Goal: Information Seeking & Learning: Compare options

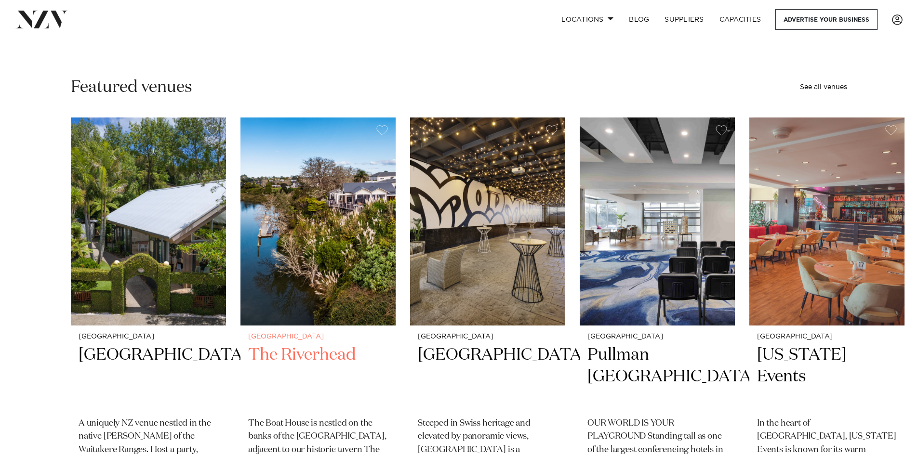
click at [337, 218] on img "2 / 48" at bounding box center [317, 222] width 155 height 208
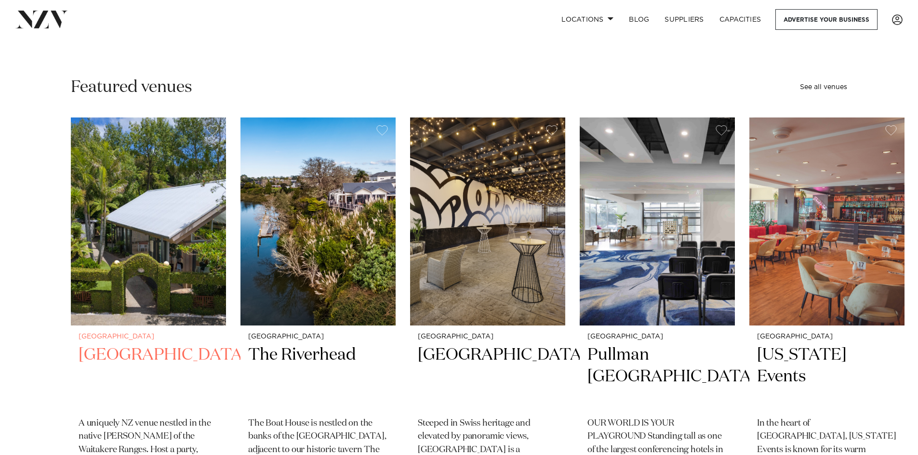
click at [127, 257] on img "1 / 48" at bounding box center [148, 222] width 155 height 208
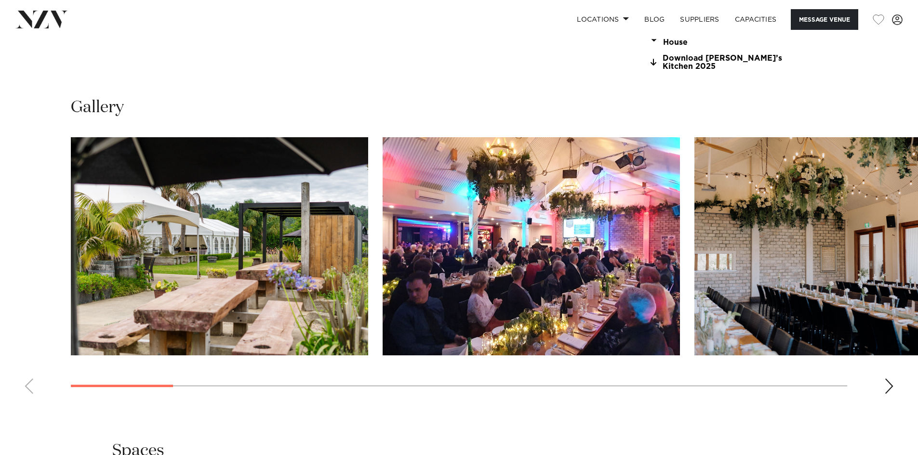
scroll to position [964, 0]
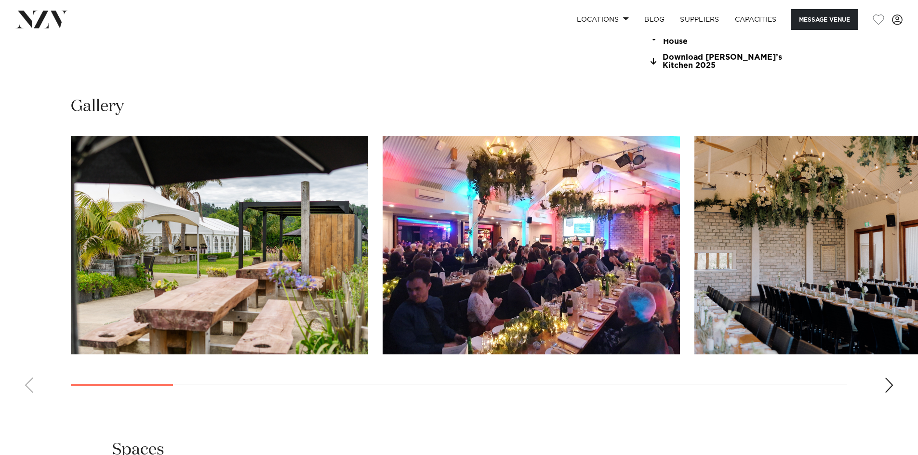
click at [889, 378] on div "Next slide" at bounding box center [889, 385] width 10 height 15
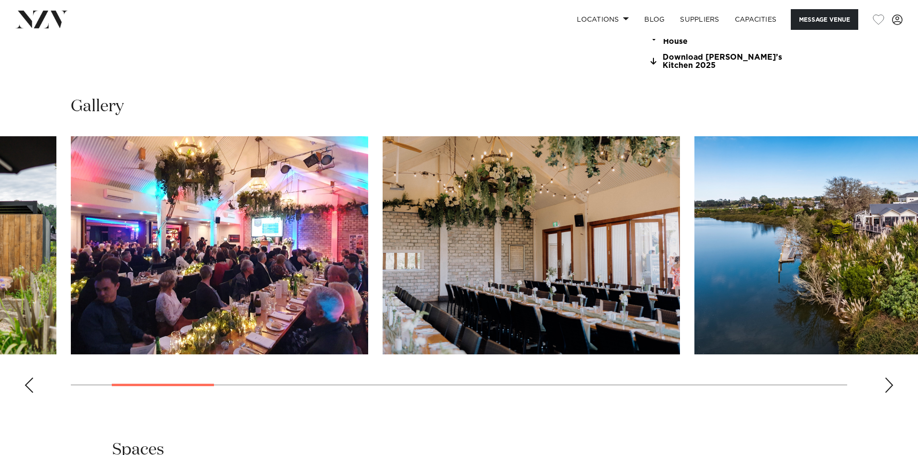
click at [889, 378] on div "Next slide" at bounding box center [889, 385] width 10 height 15
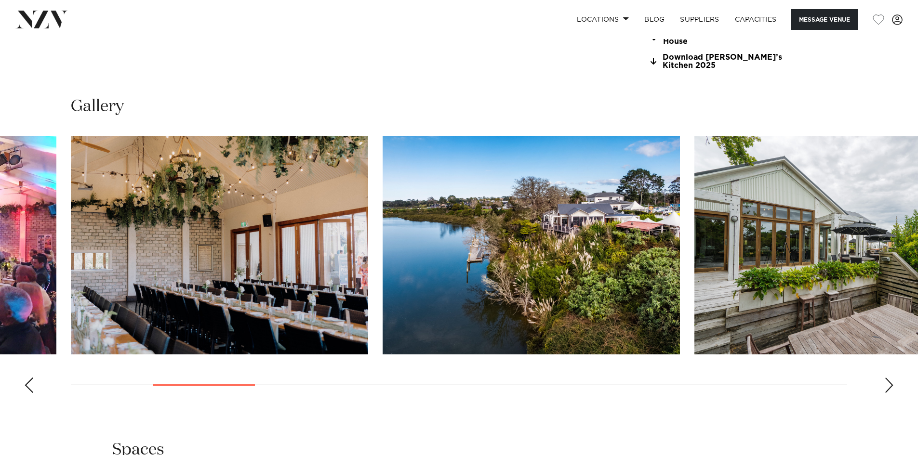
click at [889, 378] on div "Next slide" at bounding box center [889, 385] width 10 height 15
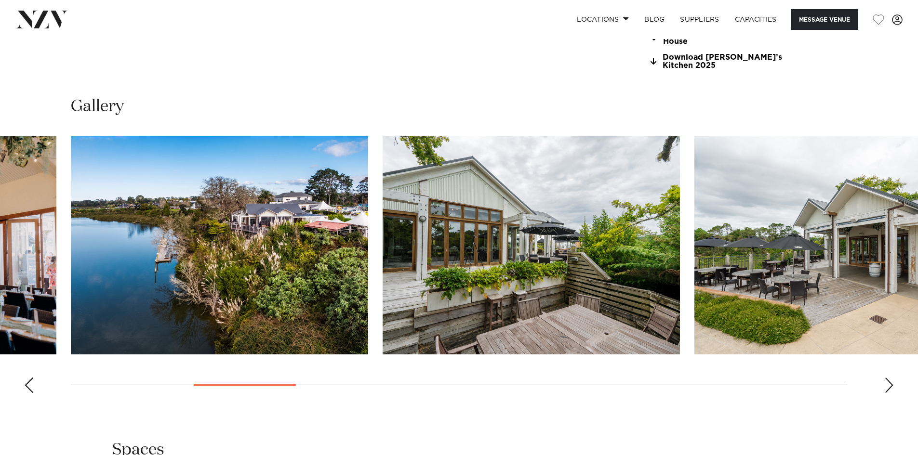
click at [889, 378] on div "Next slide" at bounding box center [889, 385] width 10 height 15
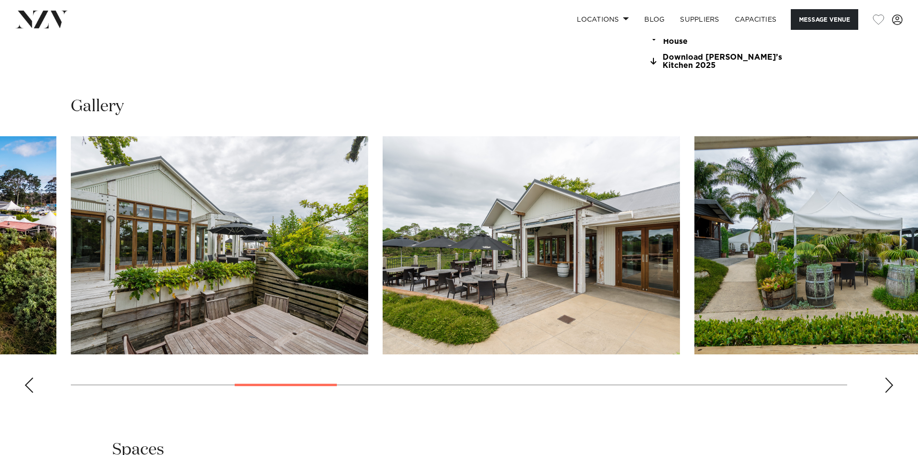
click at [889, 378] on div "Next slide" at bounding box center [889, 385] width 10 height 15
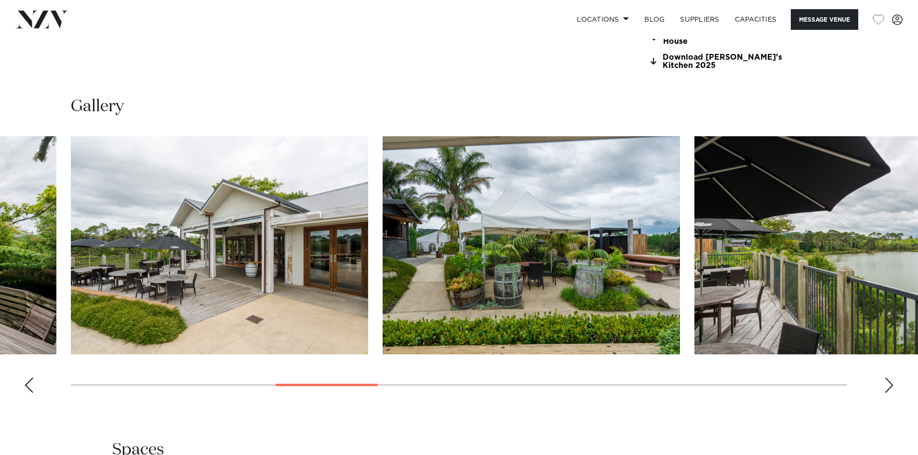
click at [889, 378] on div "Next slide" at bounding box center [889, 385] width 10 height 15
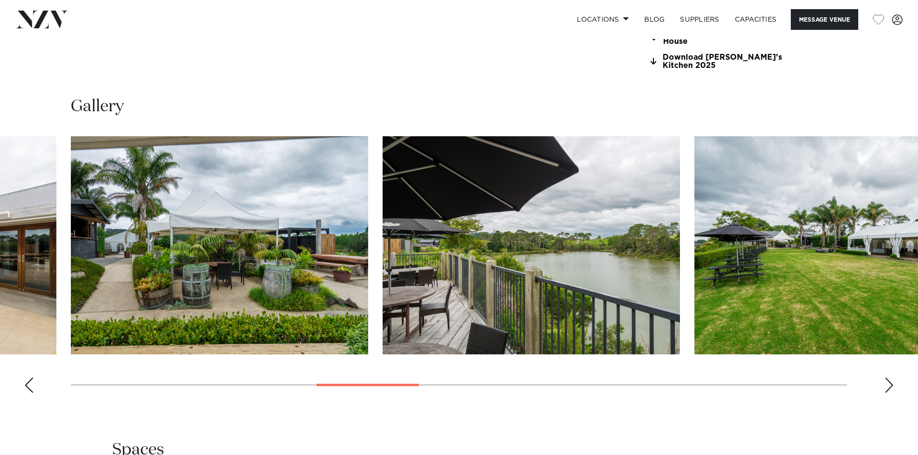
click at [889, 378] on div "Next slide" at bounding box center [889, 385] width 10 height 15
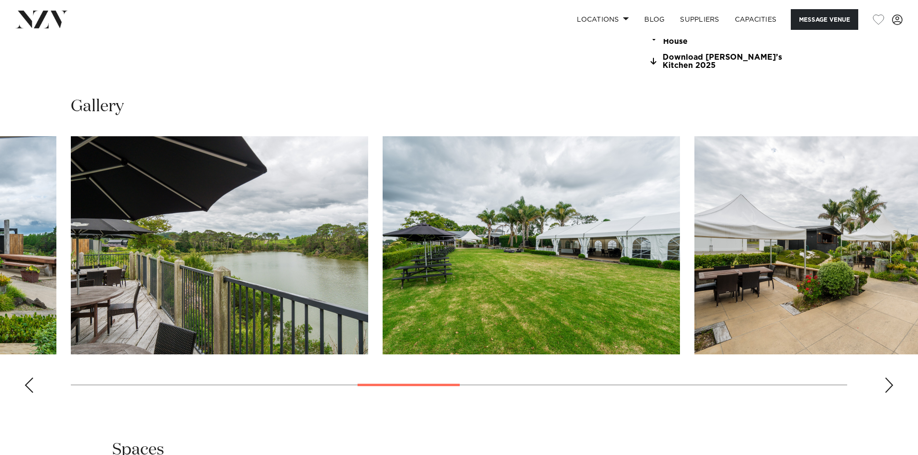
click at [889, 378] on div "Next slide" at bounding box center [889, 385] width 10 height 15
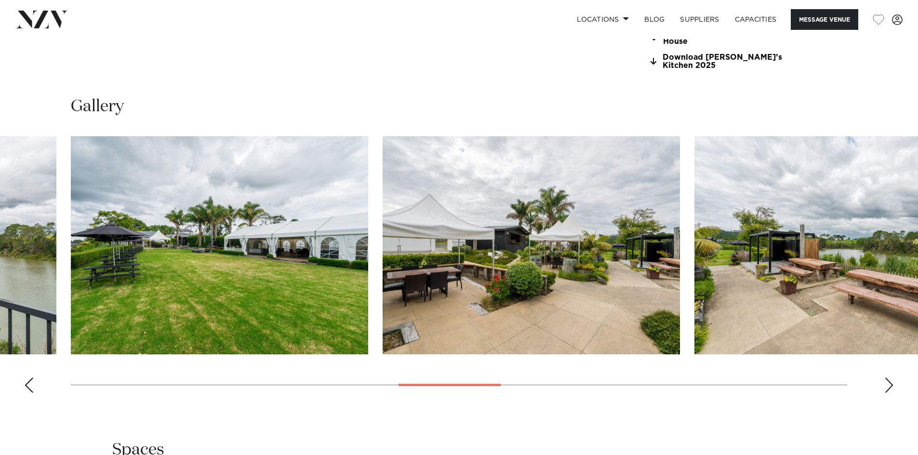
click at [889, 378] on div "Next slide" at bounding box center [889, 385] width 10 height 15
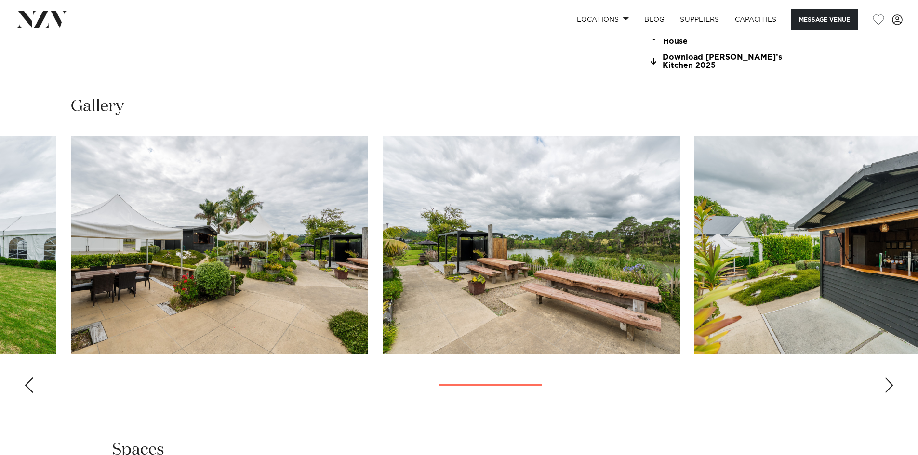
click at [889, 378] on div "Next slide" at bounding box center [889, 385] width 10 height 15
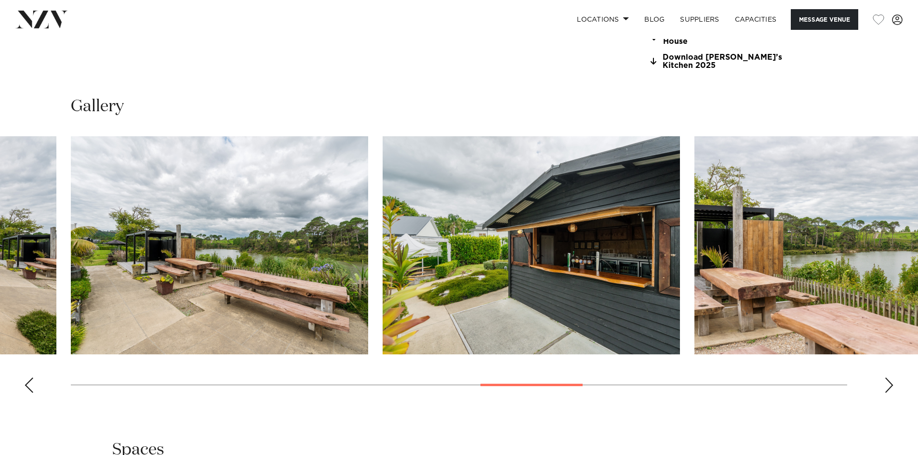
click at [889, 378] on div "Next slide" at bounding box center [889, 385] width 10 height 15
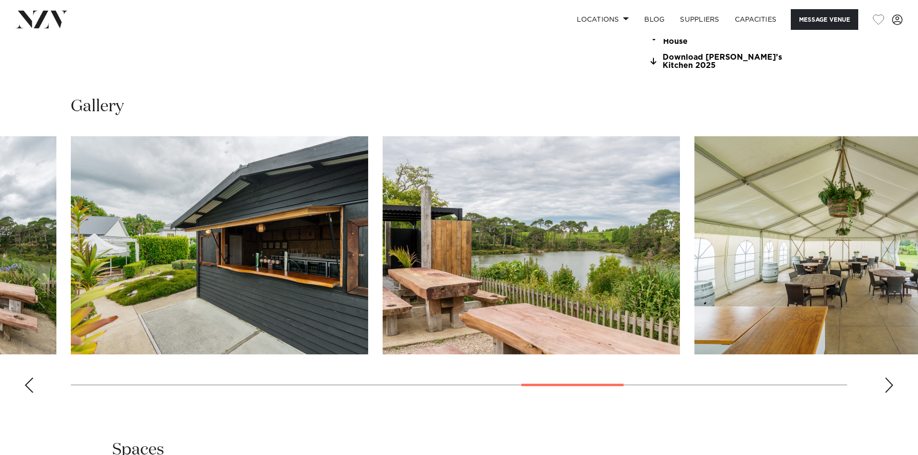
click at [889, 378] on div "Next slide" at bounding box center [889, 385] width 10 height 15
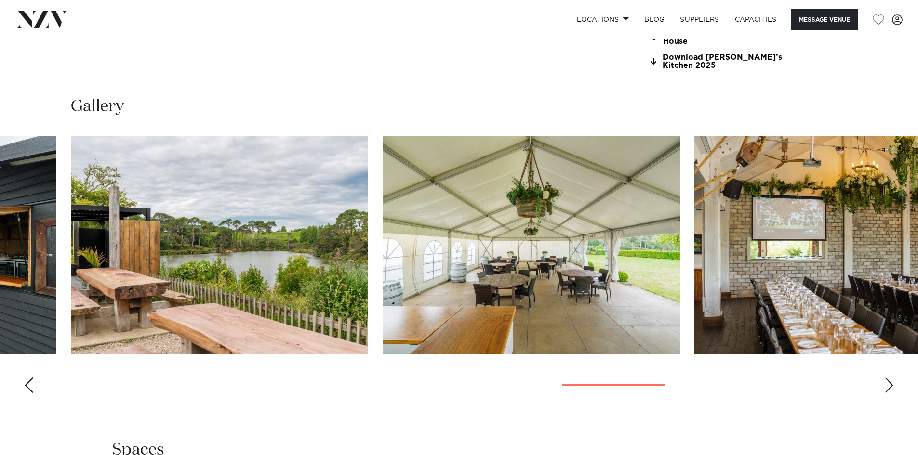
click at [889, 378] on div "Next slide" at bounding box center [889, 385] width 10 height 15
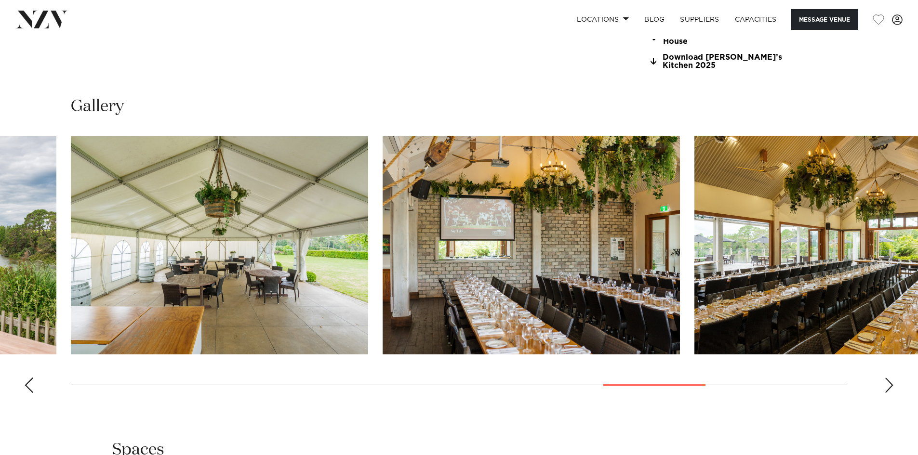
click at [889, 378] on div "Next slide" at bounding box center [889, 385] width 10 height 15
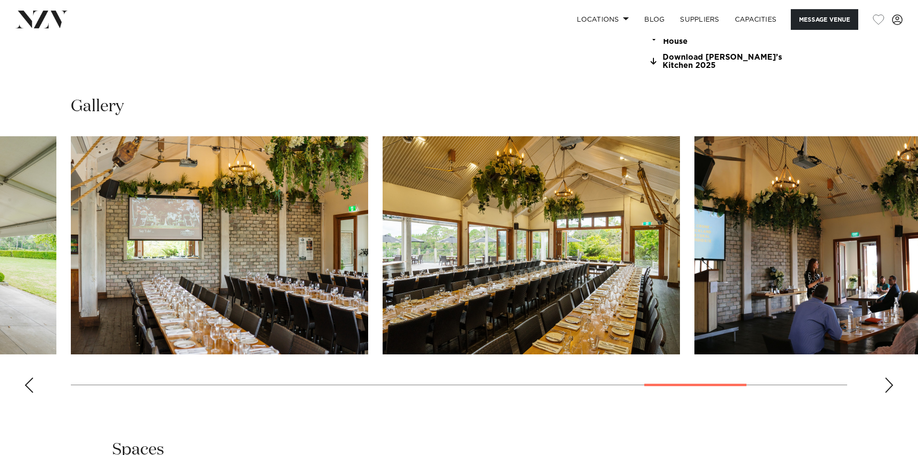
click at [888, 379] on div "Next slide" at bounding box center [889, 385] width 10 height 15
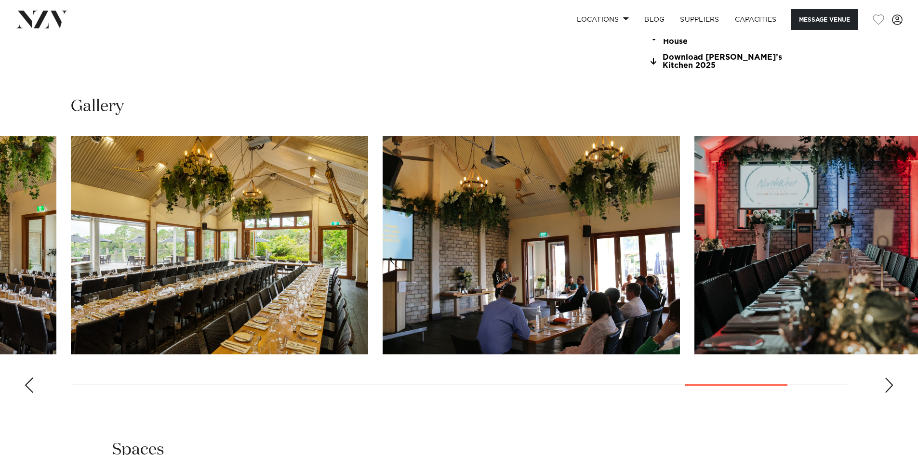
click at [888, 379] on div "Next slide" at bounding box center [889, 385] width 10 height 15
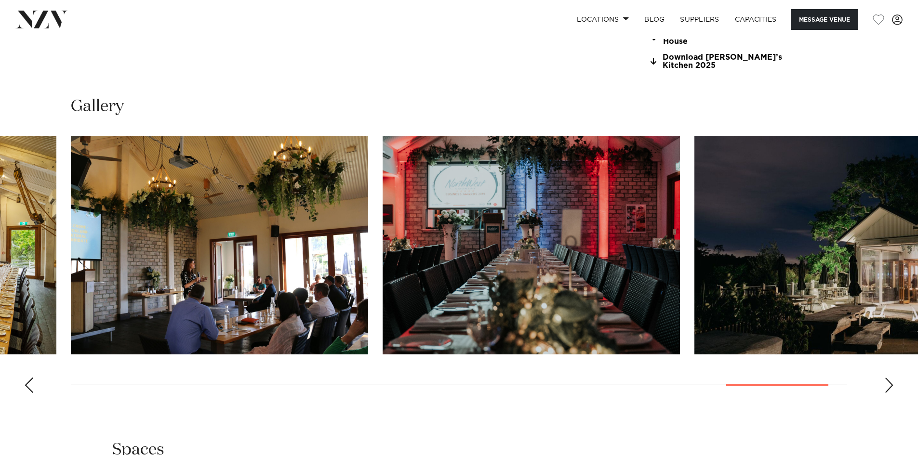
click at [888, 379] on div "Next slide" at bounding box center [889, 385] width 10 height 15
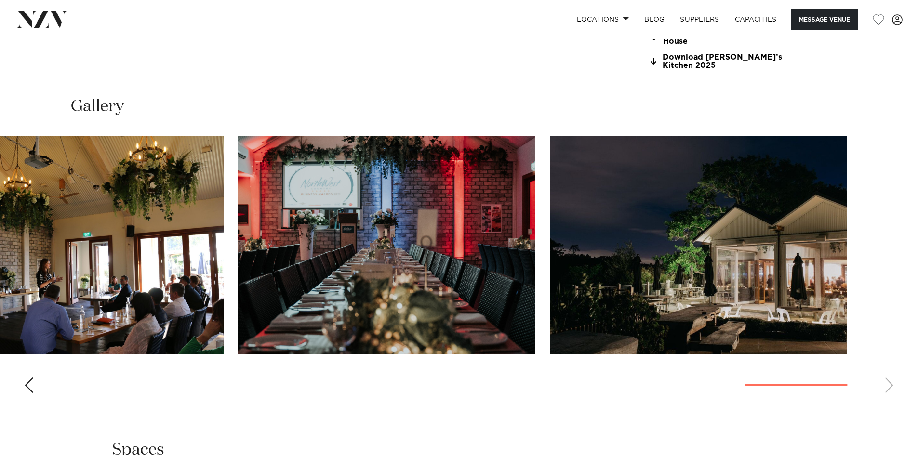
click at [888, 379] on swiper-container at bounding box center [459, 268] width 918 height 265
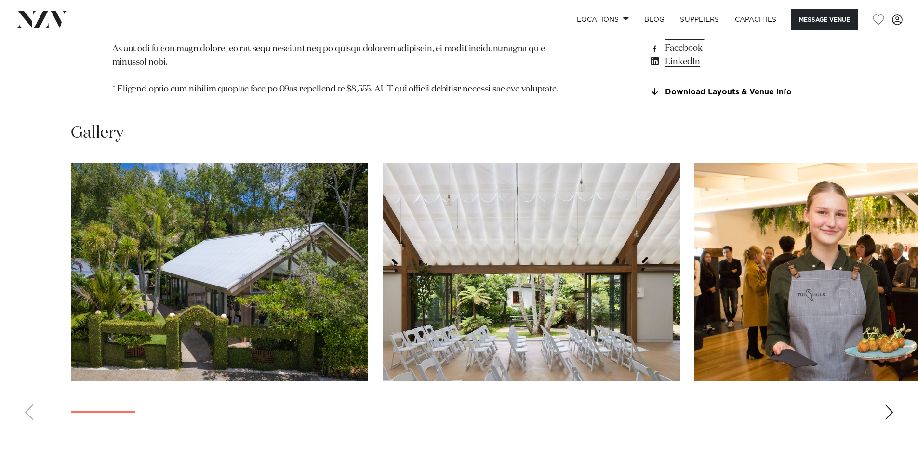
scroll to position [1156, 0]
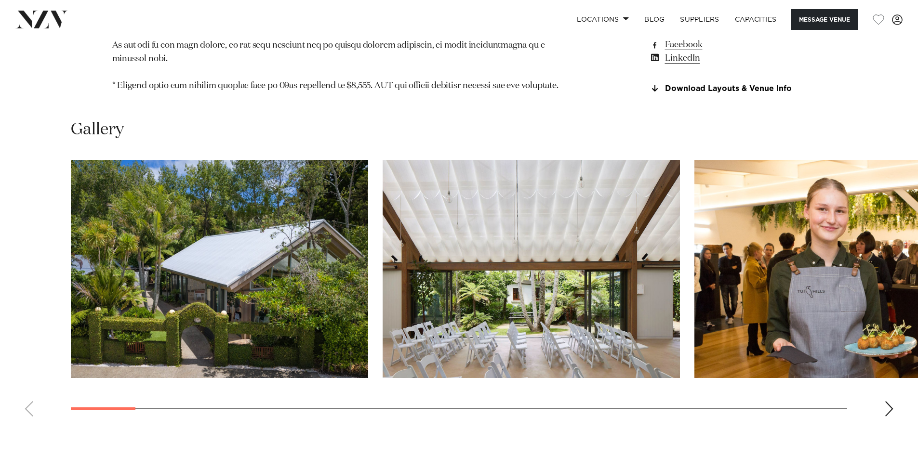
click at [889, 401] on div "Next slide" at bounding box center [889, 408] width 10 height 15
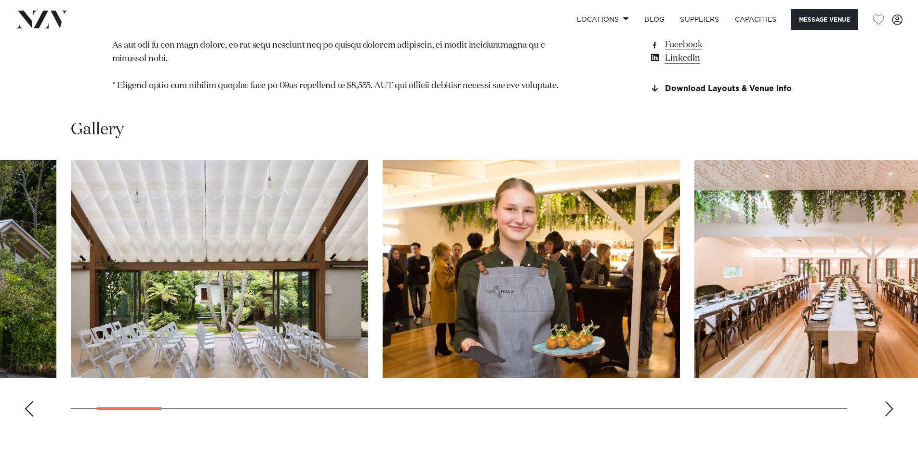
click at [888, 401] on div "Next slide" at bounding box center [889, 408] width 10 height 15
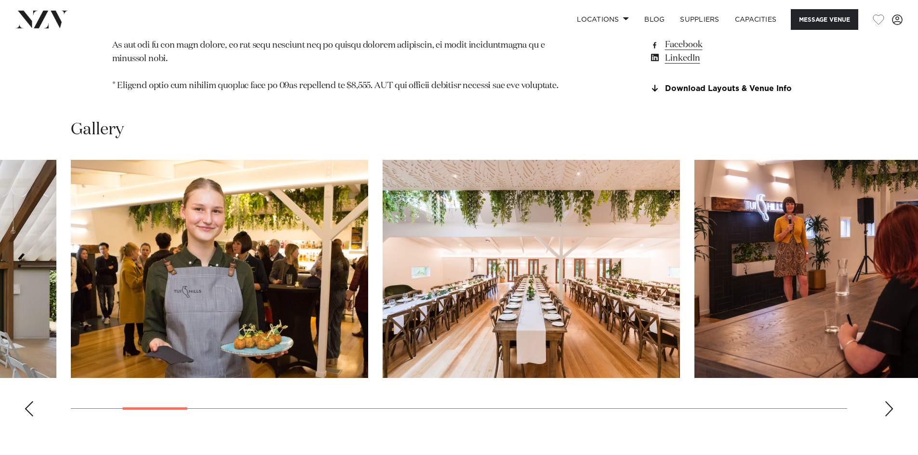
click at [888, 401] on div "Next slide" at bounding box center [889, 408] width 10 height 15
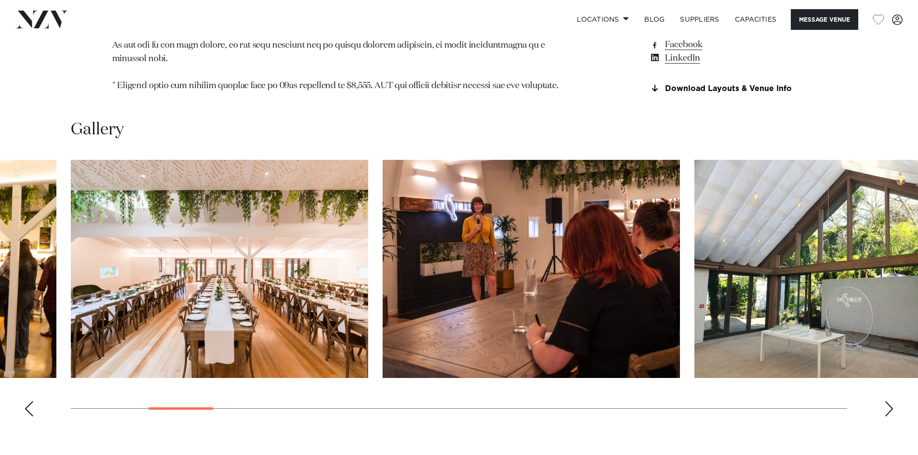
click at [888, 401] on div "Next slide" at bounding box center [889, 408] width 10 height 15
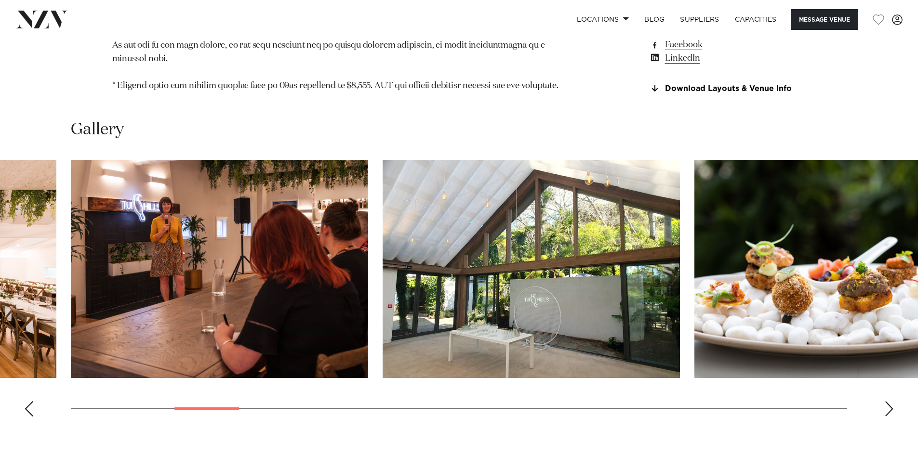
click at [888, 401] on div "Next slide" at bounding box center [889, 408] width 10 height 15
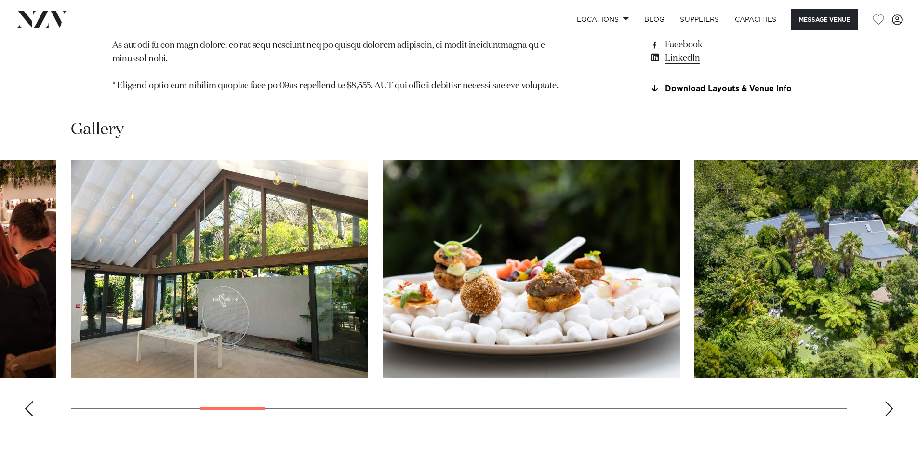
click at [888, 401] on div "Next slide" at bounding box center [889, 408] width 10 height 15
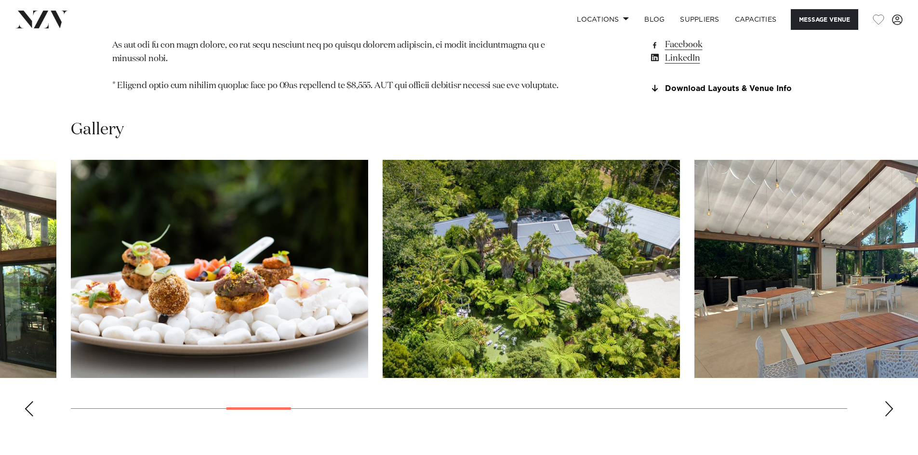
click at [888, 401] on div "Next slide" at bounding box center [889, 408] width 10 height 15
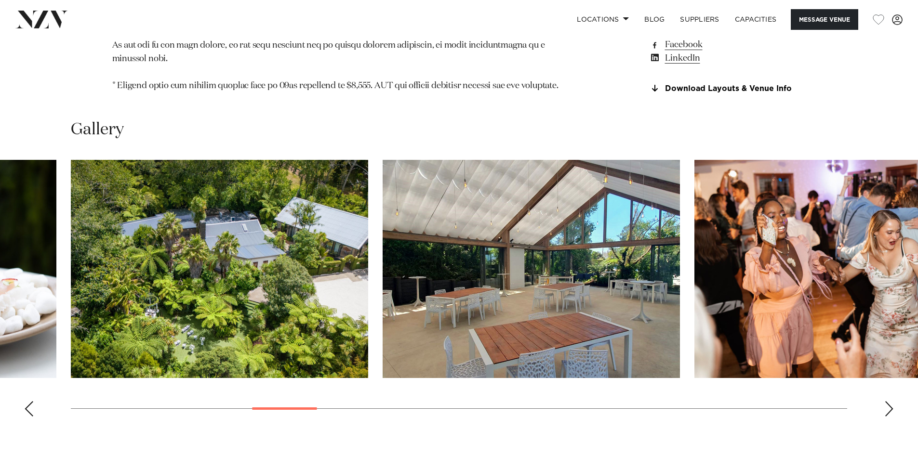
click at [888, 401] on div "Next slide" at bounding box center [889, 408] width 10 height 15
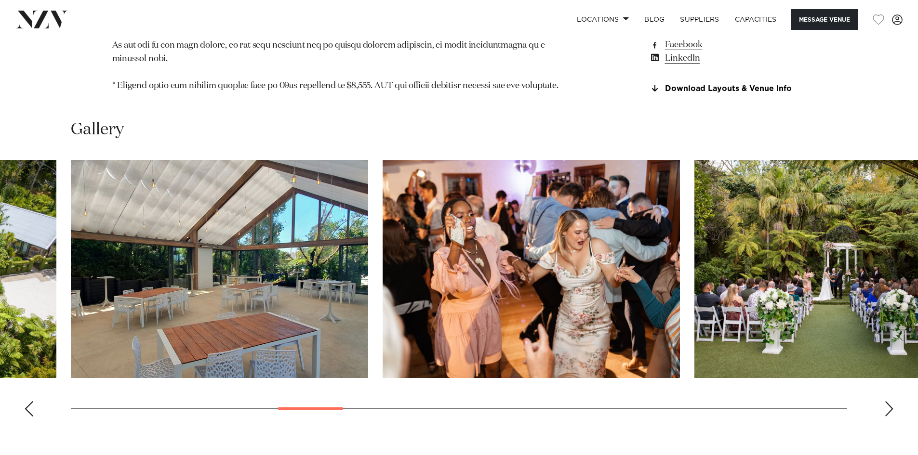
click at [888, 401] on div "Next slide" at bounding box center [889, 408] width 10 height 15
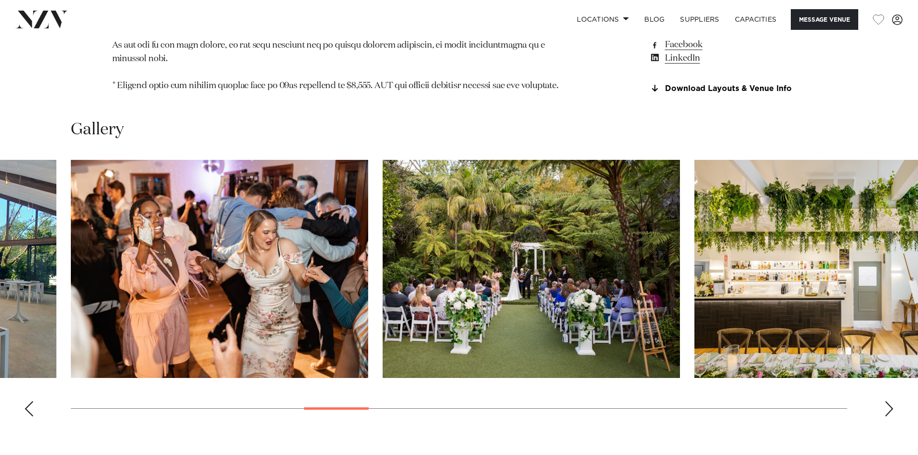
click at [888, 401] on div "Next slide" at bounding box center [889, 408] width 10 height 15
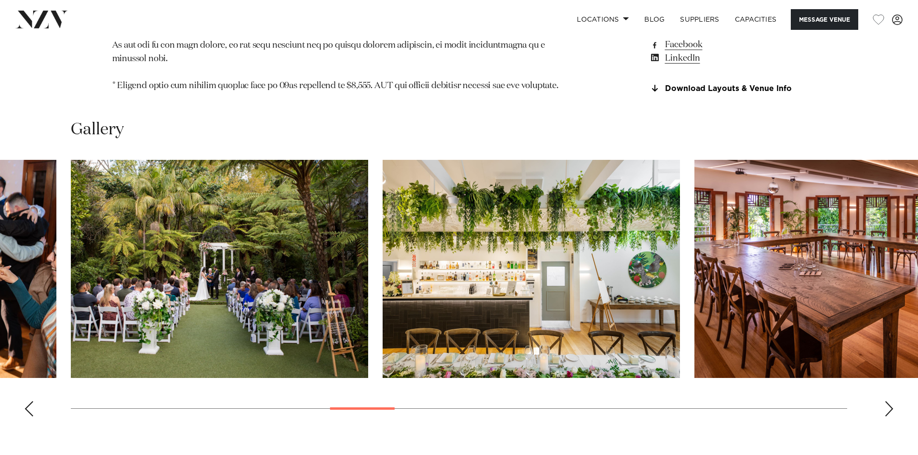
click at [888, 401] on div "Next slide" at bounding box center [889, 408] width 10 height 15
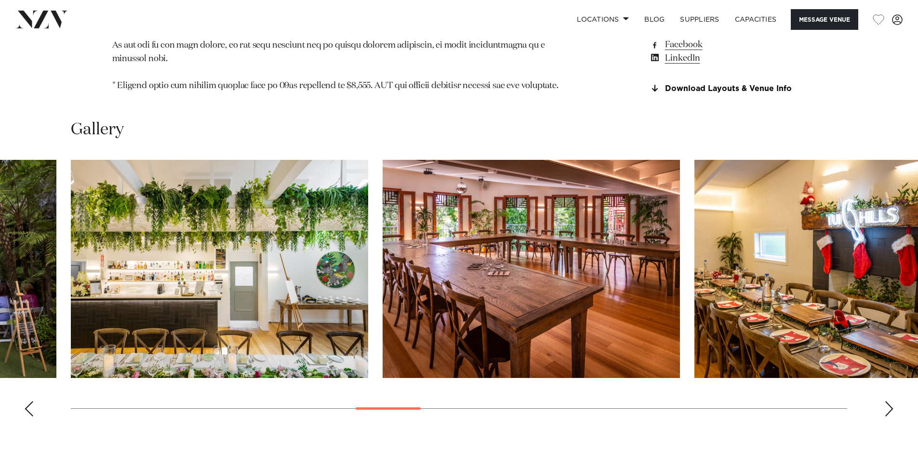
click at [888, 401] on div "Next slide" at bounding box center [889, 408] width 10 height 15
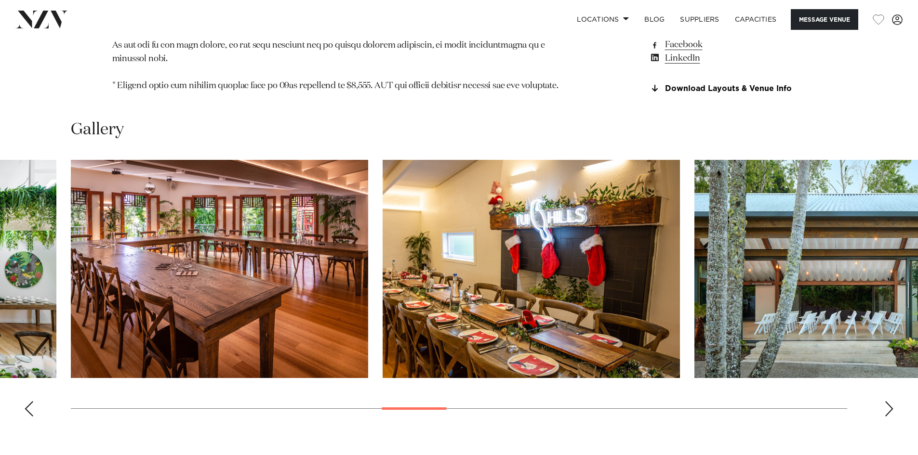
click at [888, 401] on div "Next slide" at bounding box center [889, 408] width 10 height 15
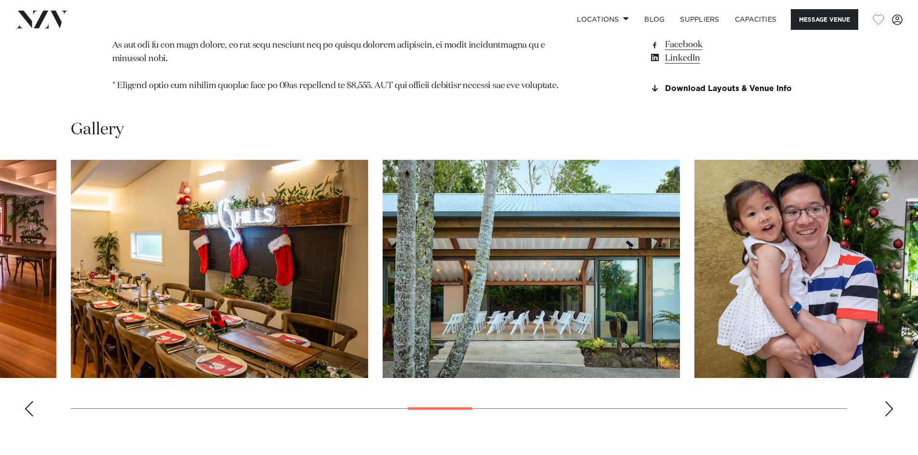
click at [888, 401] on div "Next slide" at bounding box center [889, 408] width 10 height 15
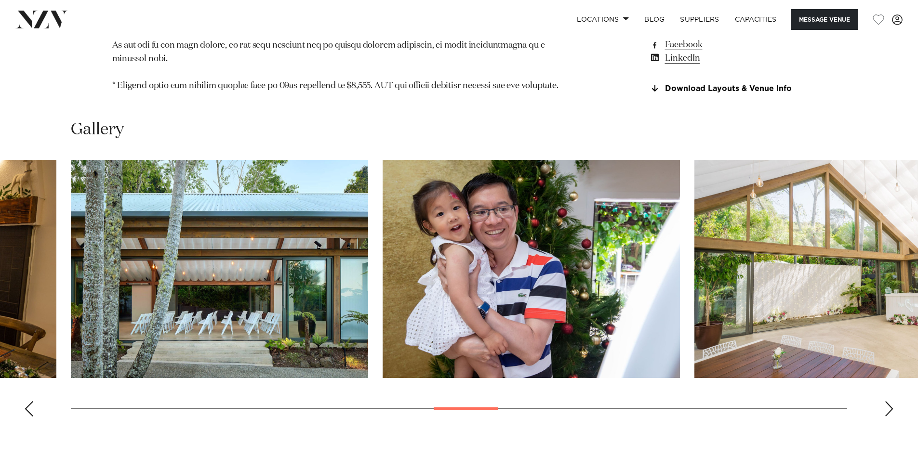
click at [888, 401] on div "Next slide" at bounding box center [889, 408] width 10 height 15
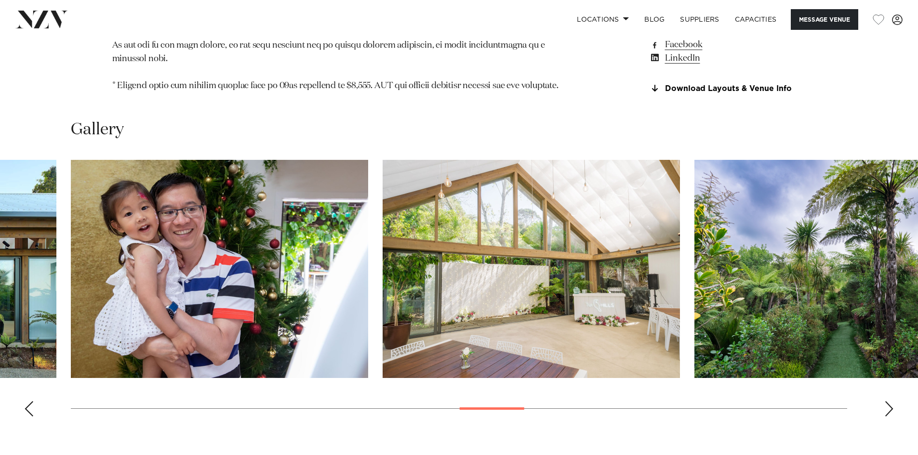
click at [888, 401] on div "Next slide" at bounding box center [889, 408] width 10 height 15
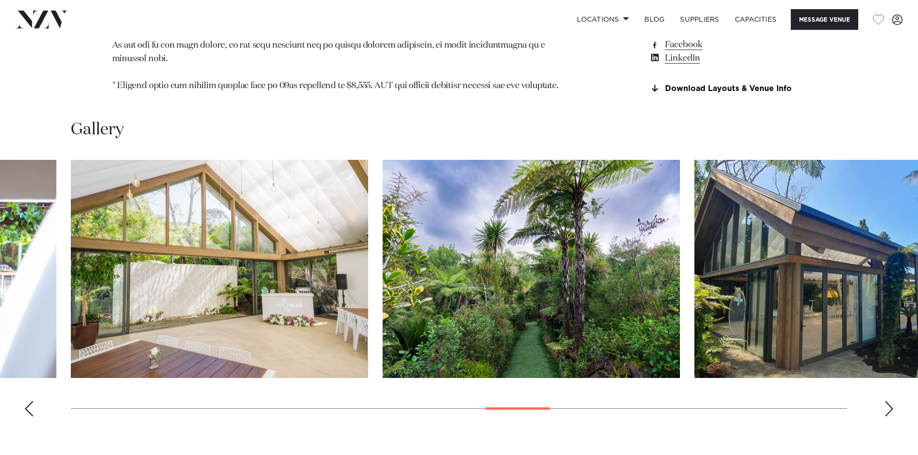
click at [888, 401] on div "Next slide" at bounding box center [889, 408] width 10 height 15
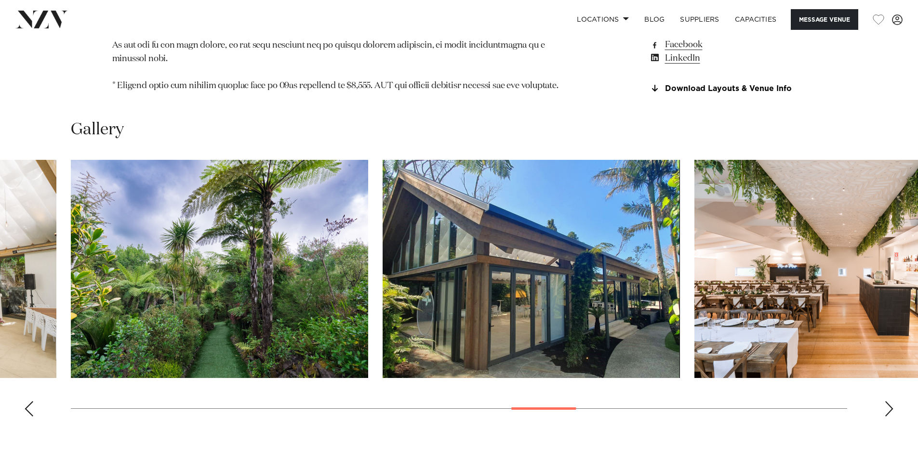
click at [888, 401] on div "Next slide" at bounding box center [889, 408] width 10 height 15
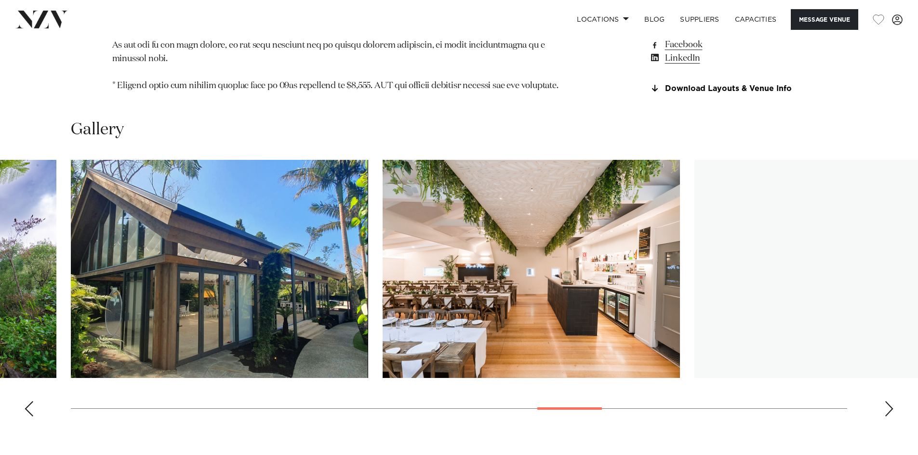
click at [888, 401] on div "Next slide" at bounding box center [889, 408] width 10 height 15
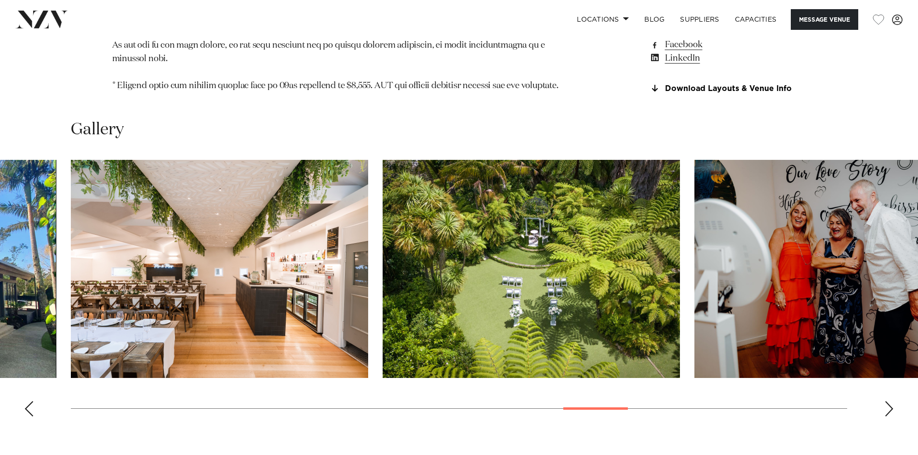
click at [888, 401] on div "Next slide" at bounding box center [889, 408] width 10 height 15
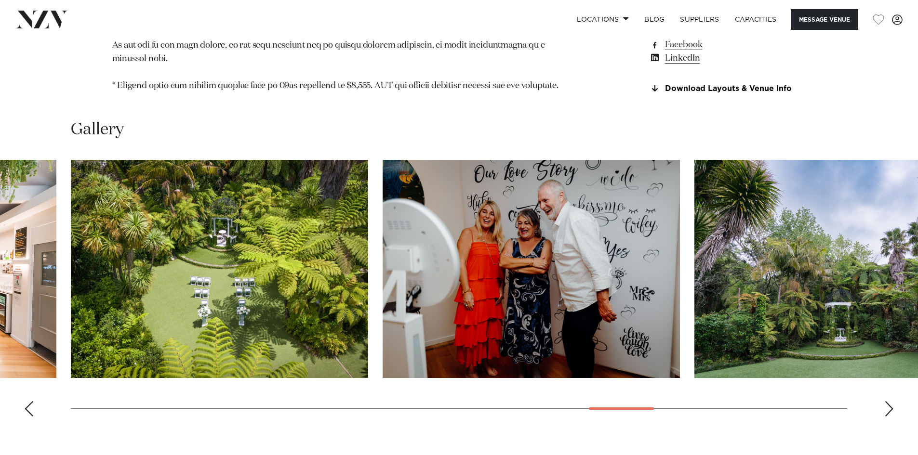
click at [888, 401] on div "Next slide" at bounding box center [889, 408] width 10 height 15
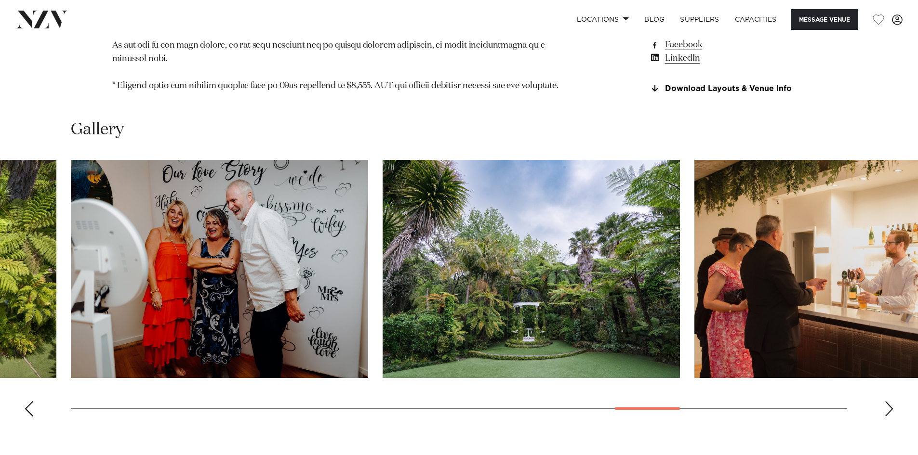
click at [888, 401] on div "Next slide" at bounding box center [889, 408] width 10 height 15
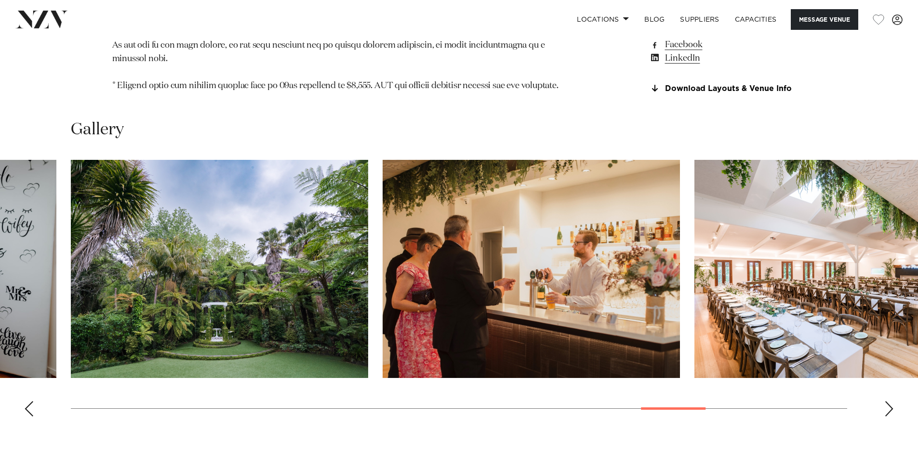
click at [888, 401] on div "Next slide" at bounding box center [889, 408] width 10 height 15
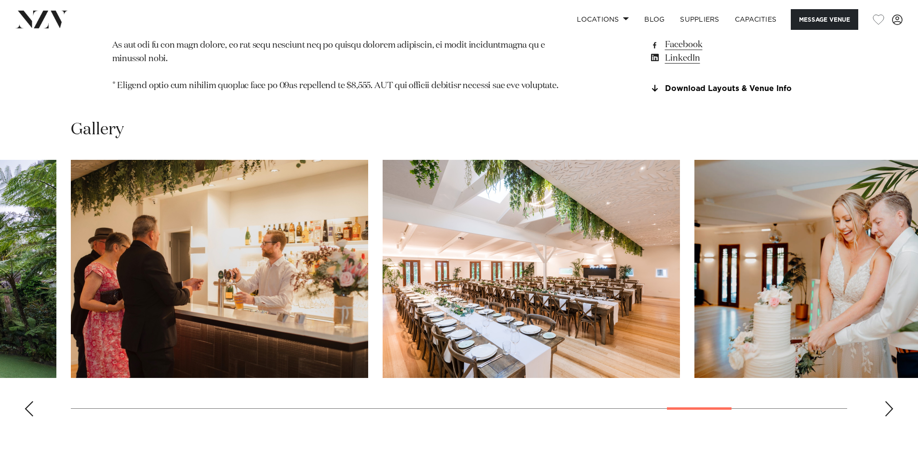
click at [888, 401] on div "Next slide" at bounding box center [889, 408] width 10 height 15
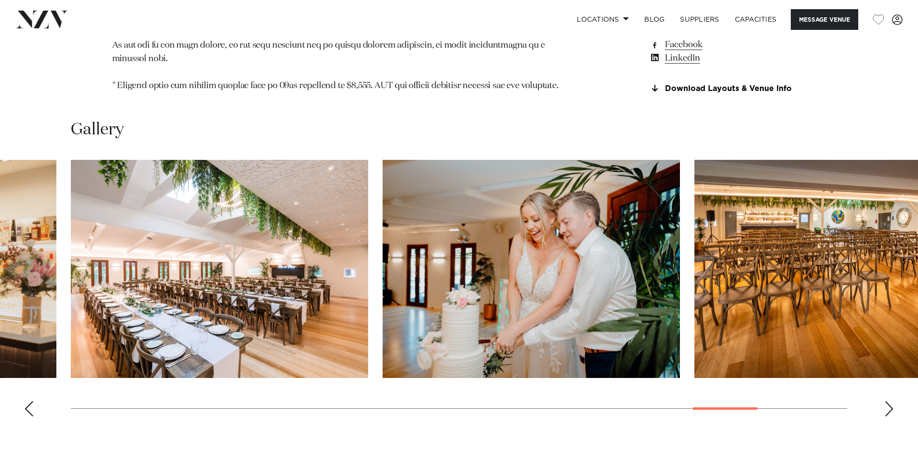
click at [888, 401] on div "Next slide" at bounding box center [889, 408] width 10 height 15
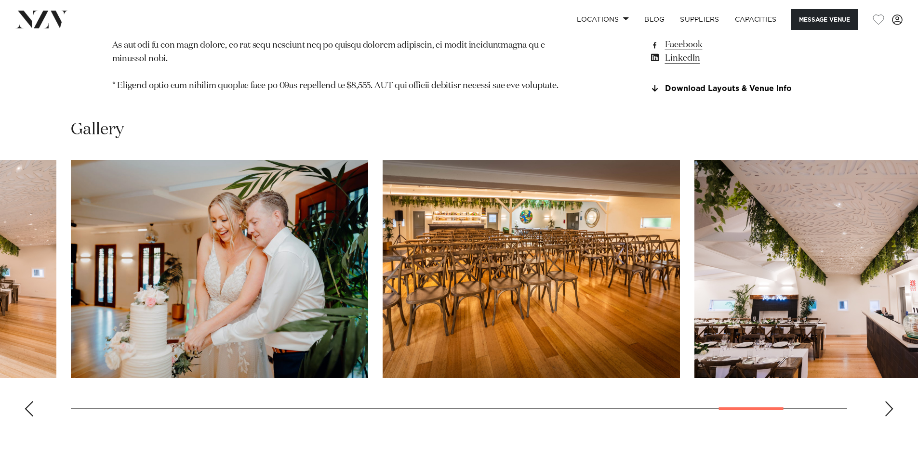
click at [888, 401] on div "Next slide" at bounding box center [889, 408] width 10 height 15
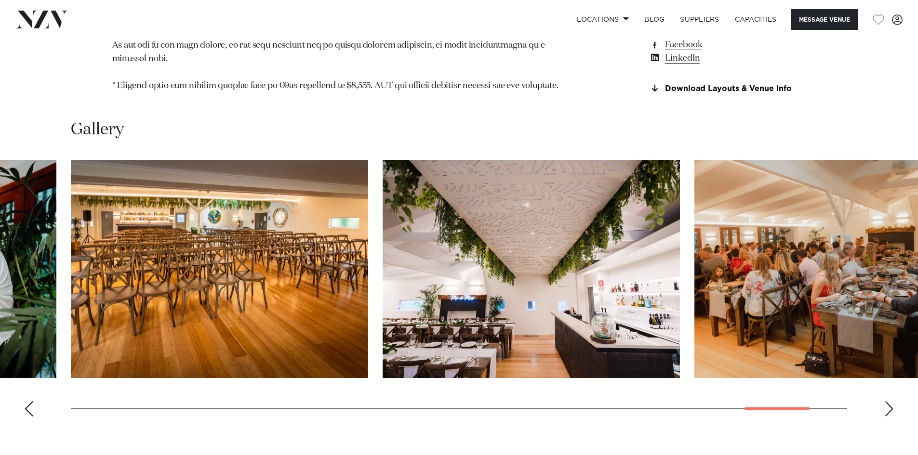
click at [888, 401] on div "Next slide" at bounding box center [889, 408] width 10 height 15
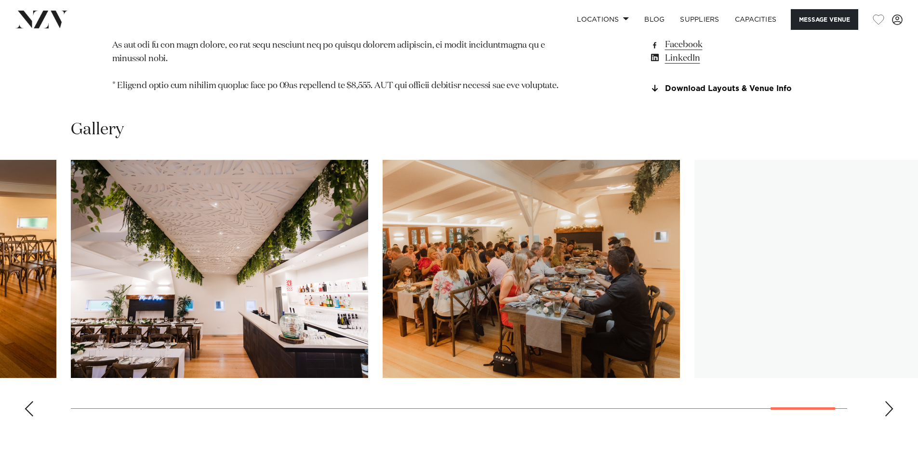
click at [888, 401] on div "Next slide" at bounding box center [889, 408] width 10 height 15
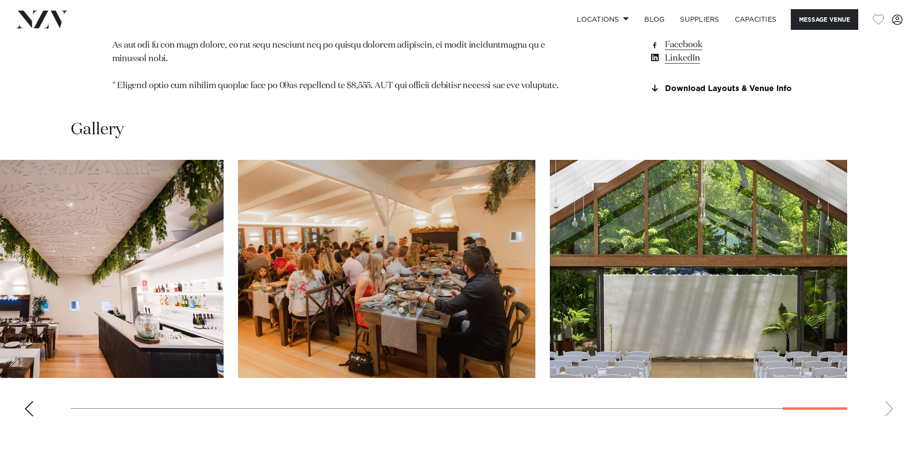
click at [888, 365] on swiper-container at bounding box center [459, 292] width 918 height 265
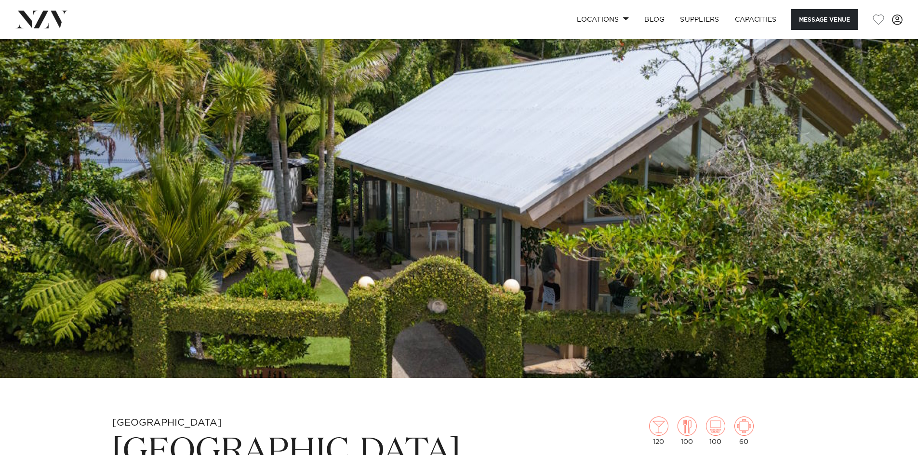
scroll to position [0, 0]
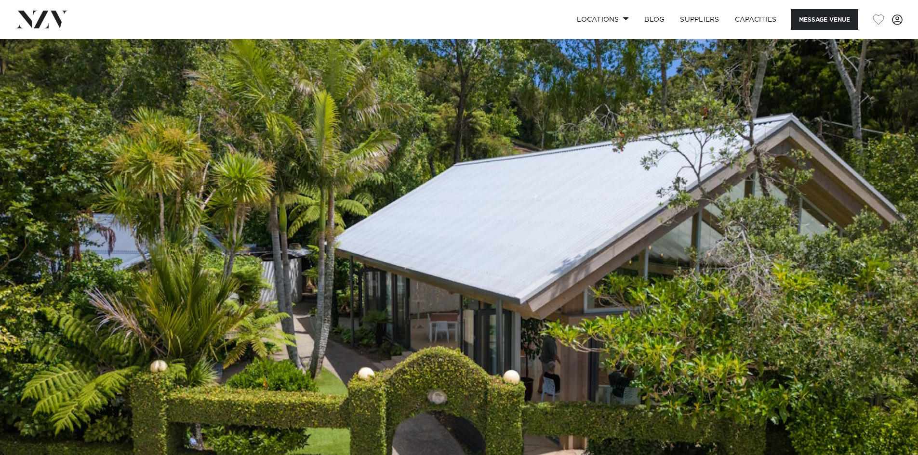
click at [41, 17] on img at bounding box center [41, 19] width 53 height 17
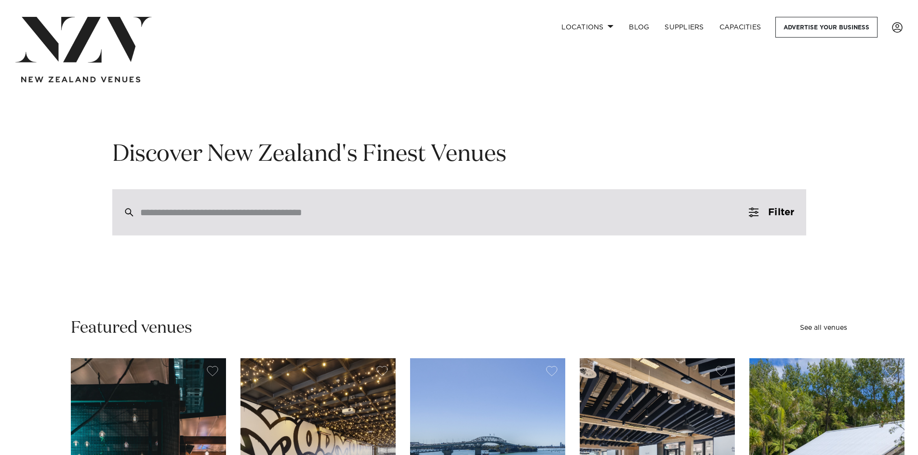
click at [170, 215] on input "search" at bounding box center [438, 212] width 597 height 11
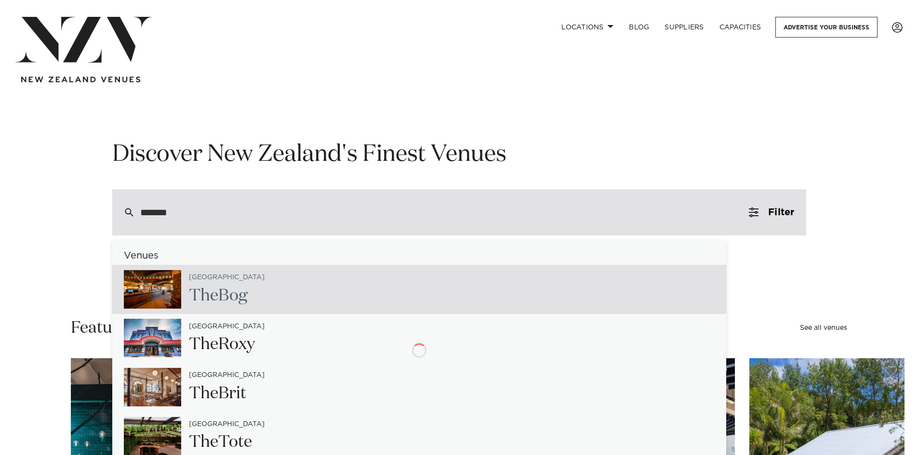
type input "********"
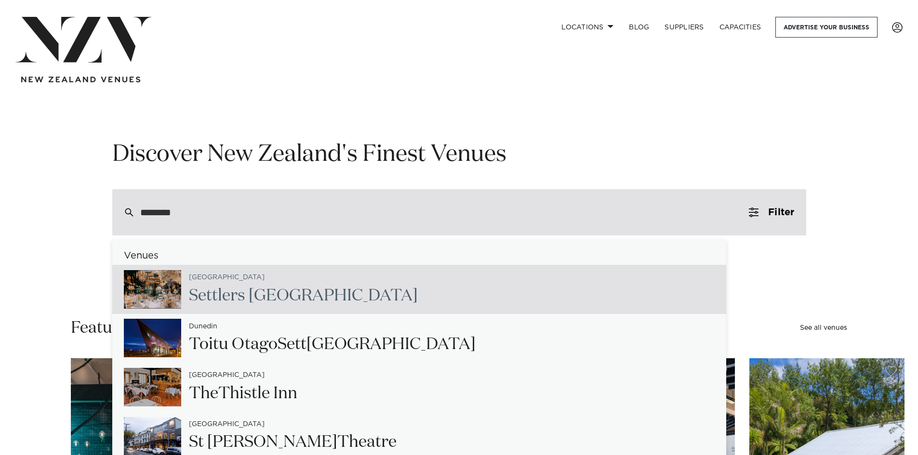
click at [240, 306] on h2 "Sett lers [GEOGRAPHIC_DATA]" at bounding box center [303, 296] width 229 height 22
type input "**********"
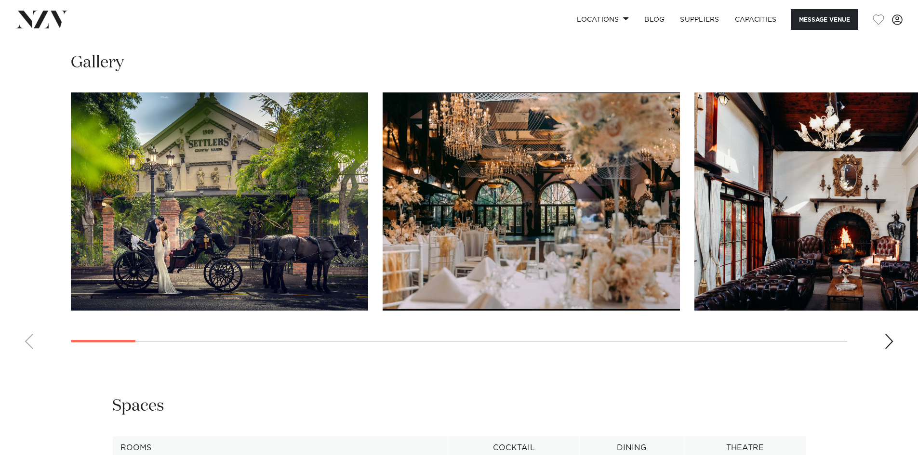
scroll to position [915, 0]
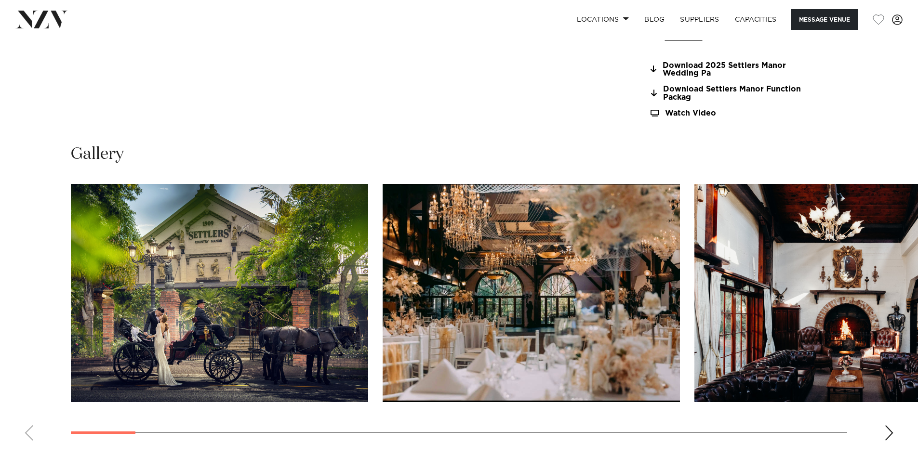
click at [312, 298] on img "1 / 30" at bounding box center [219, 293] width 297 height 218
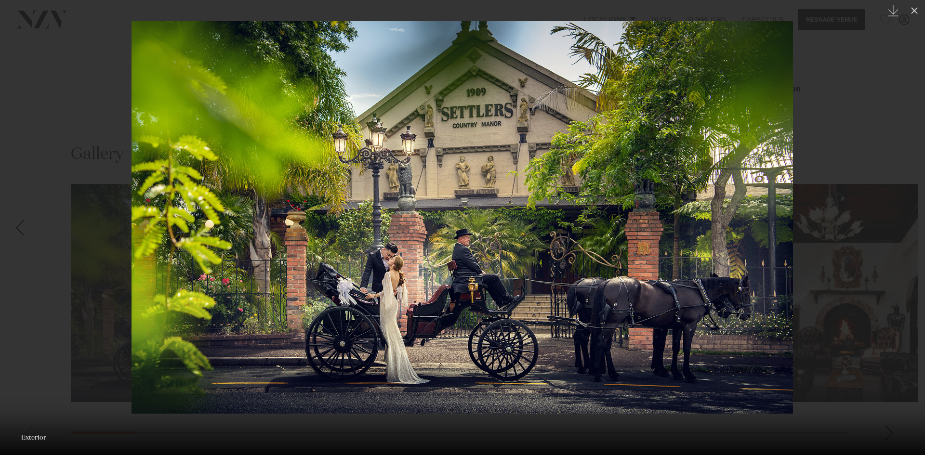
click at [866, 226] on div at bounding box center [462, 227] width 925 height 455
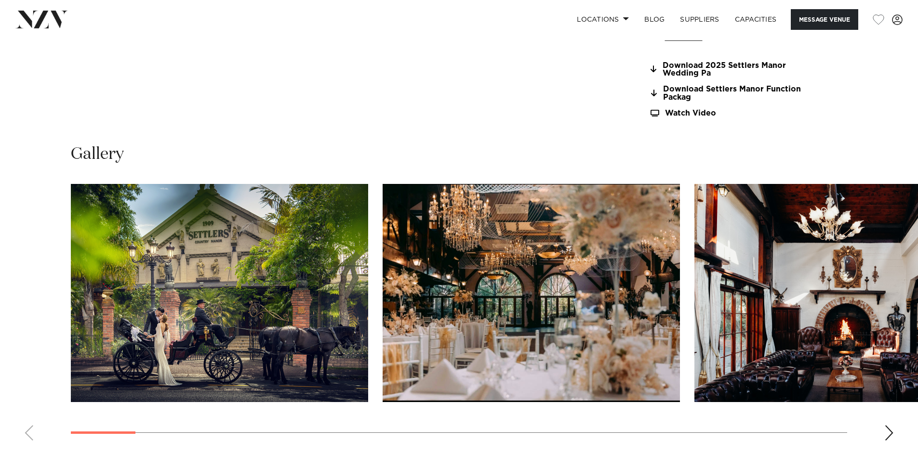
click at [502, 320] on img "2 / 30" at bounding box center [531, 293] width 297 height 218
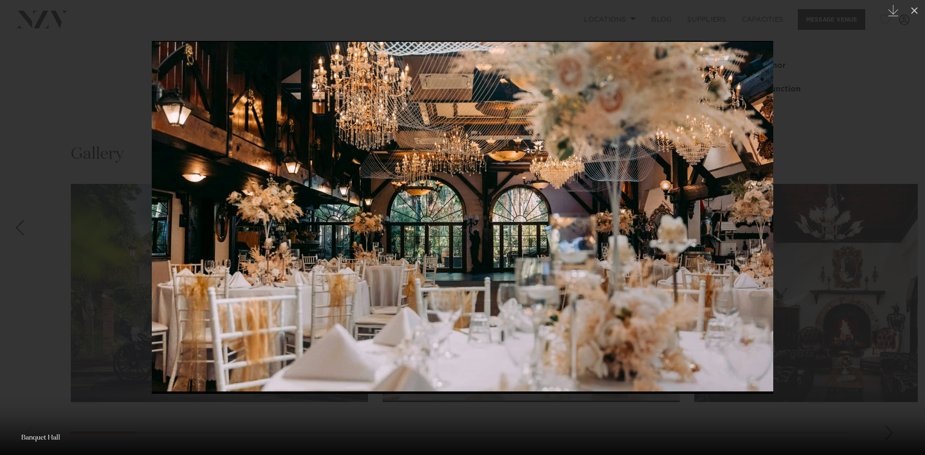
click at [862, 213] on div at bounding box center [462, 227] width 925 height 455
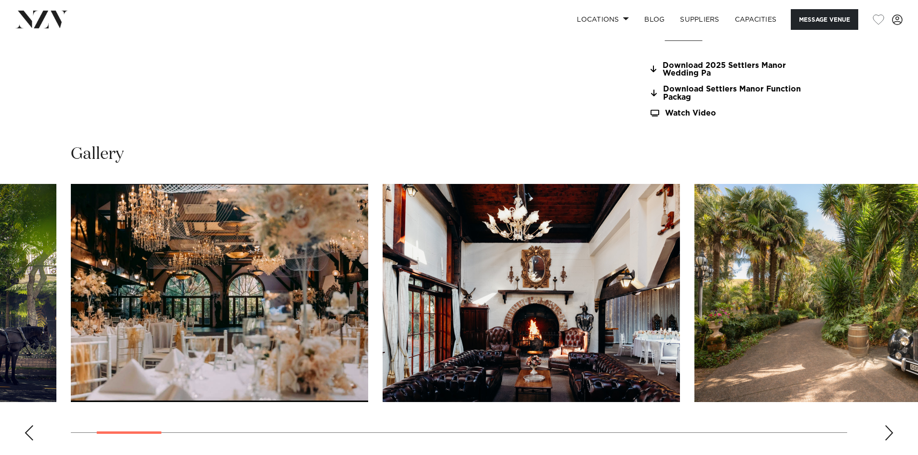
click at [885, 431] on div "Next slide" at bounding box center [889, 432] width 10 height 15
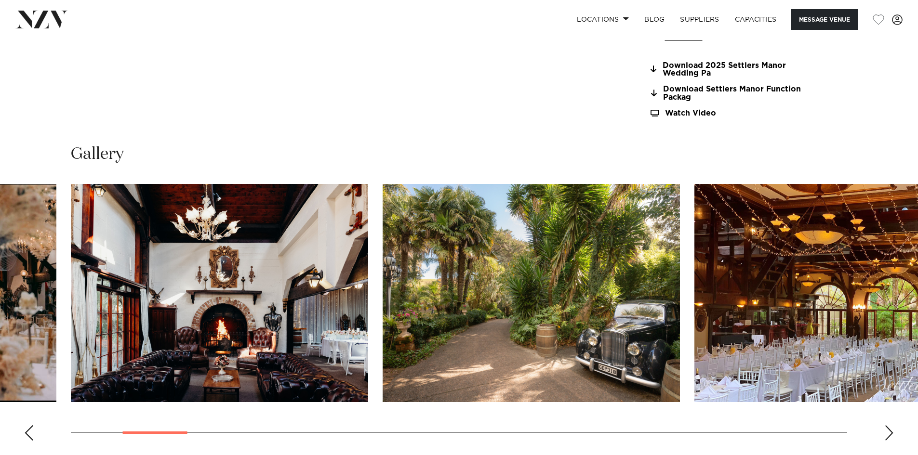
click at [885, 431] on div "Next slide" at bounding box center [889, 432] width 10 height 15
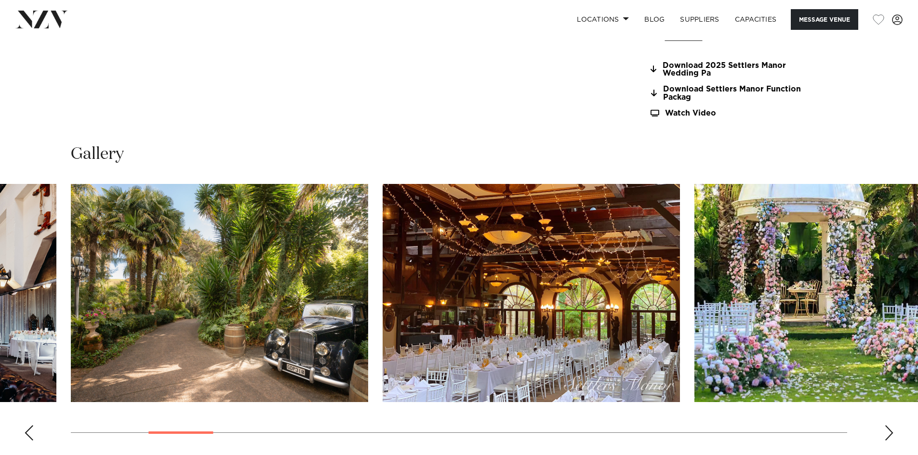
click at [885, 431] on div "Next slide" at bounding box center [889, 432] width 10 height 15
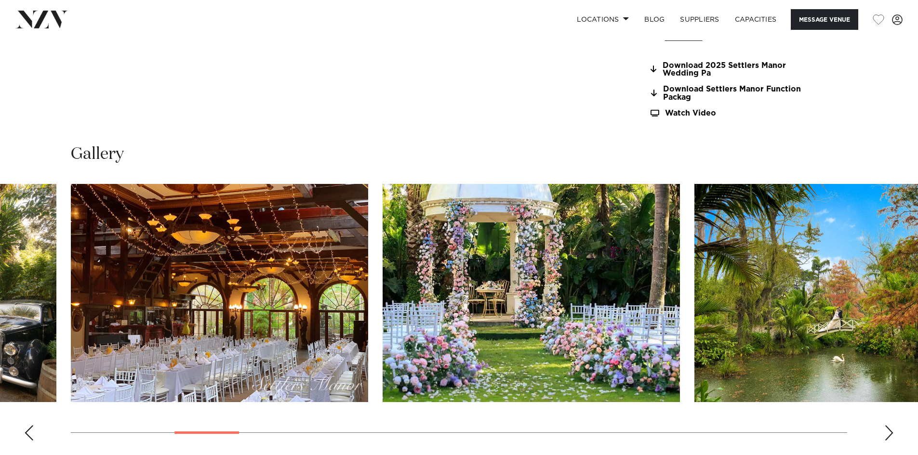
click at [885, 431] on div "Next slide" at bounding box center [889, 432] width 10 height 15
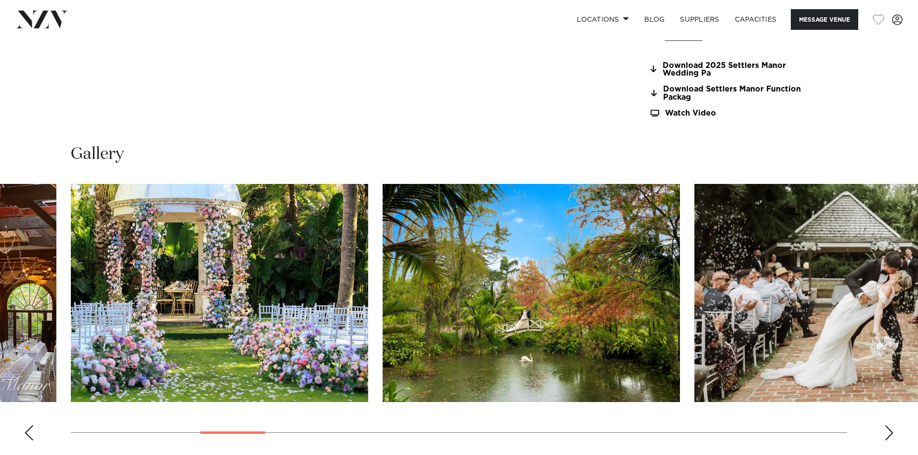
click at [885, 431] on div "Next slide" at bounding box center [889, 432] width 10 height 15
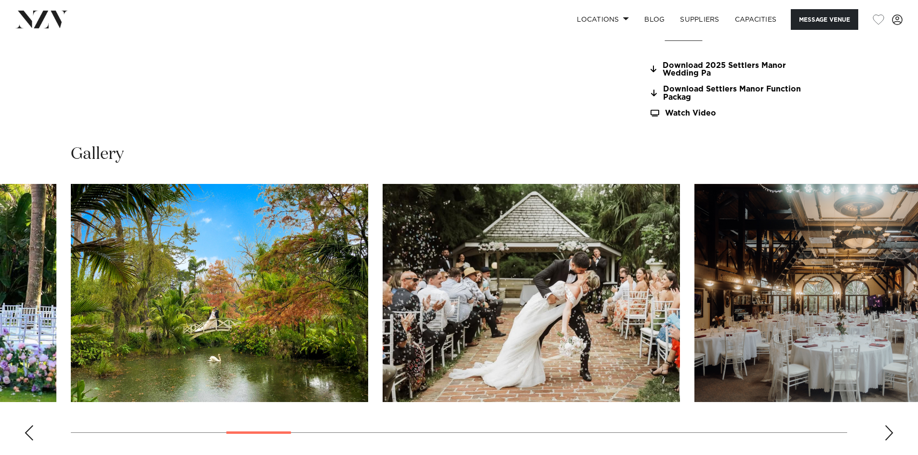
click at [885, 431] on div "Next slide" at bounding box center [889, 432] width 10 height 15
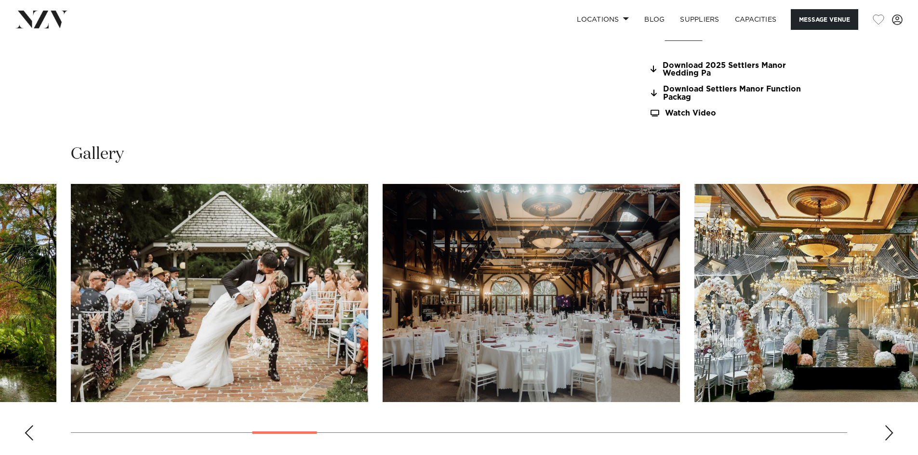
click at [885, 431] on div "Next slide" at bounding box center [889, 432] width 10 height 15
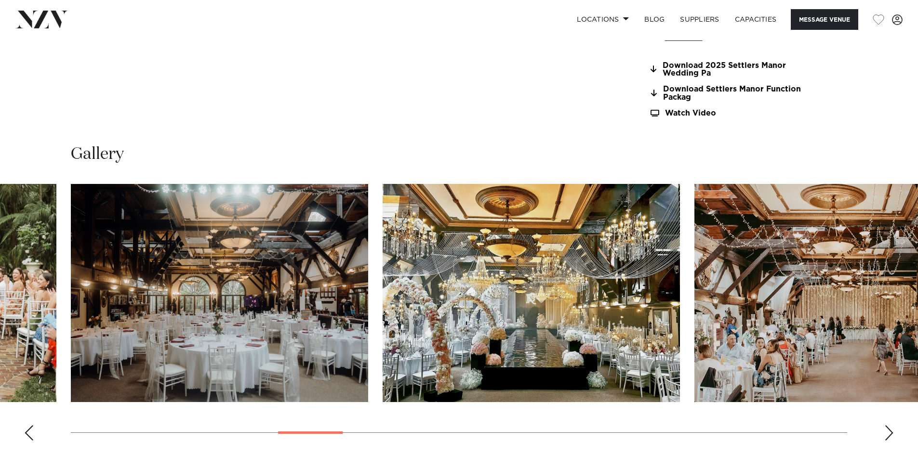
click at [885, 431] on div "Next slide" at bounding box center [889, 432] width 10 height 15
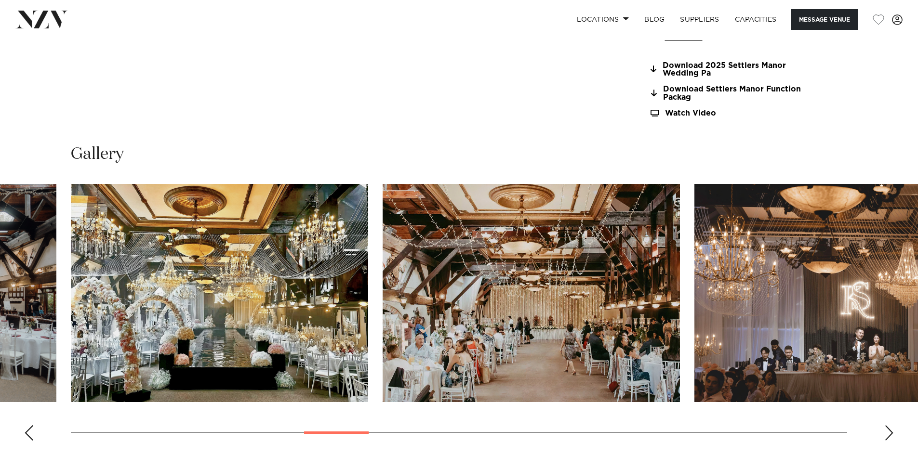
click at [885, 431] on div "Next slide" at bounding box center [889, 432] width 10 height 15
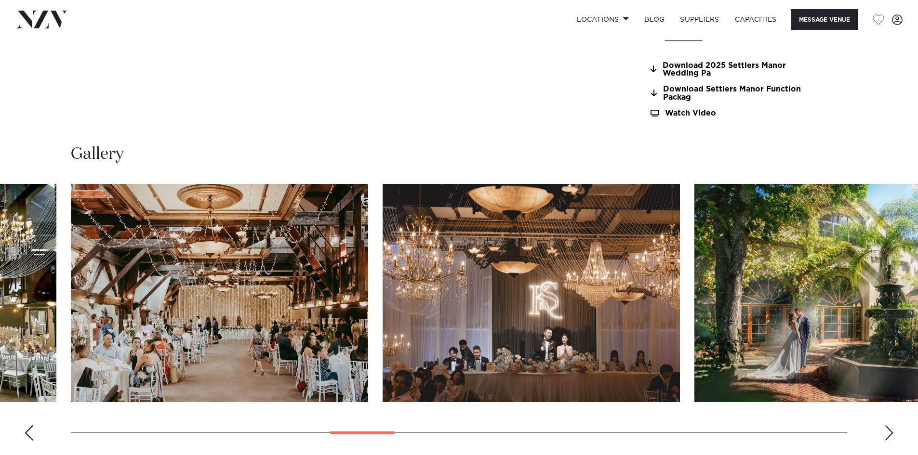
click at [885, 431] on div "Next slide" at bounding box center [889, 432] width 10 height 15
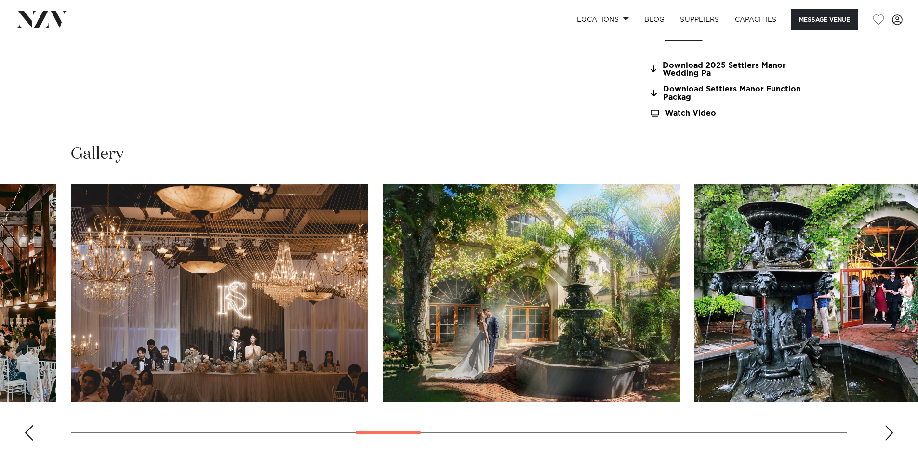
click at [885, 431] on div "Next slide" at bounding box center [889, 432] width 10 height 15
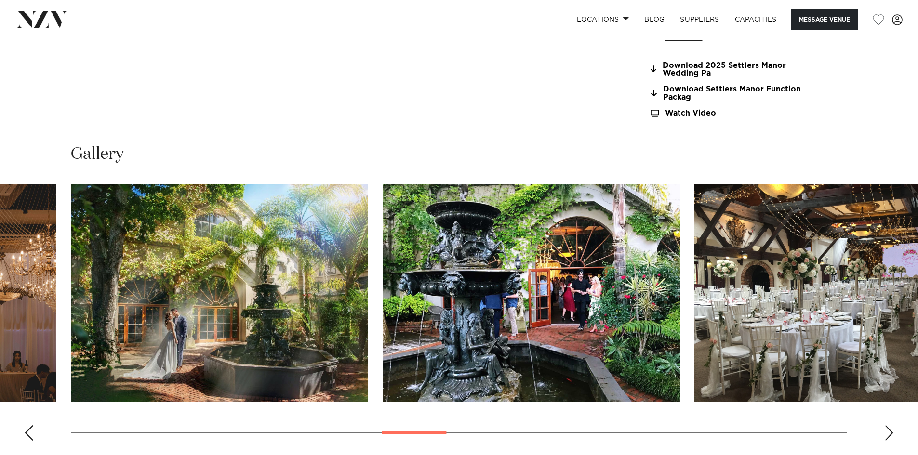
click at [885, 431] on div "Next slide" at bounding box center [889, 432] width 10 height 15
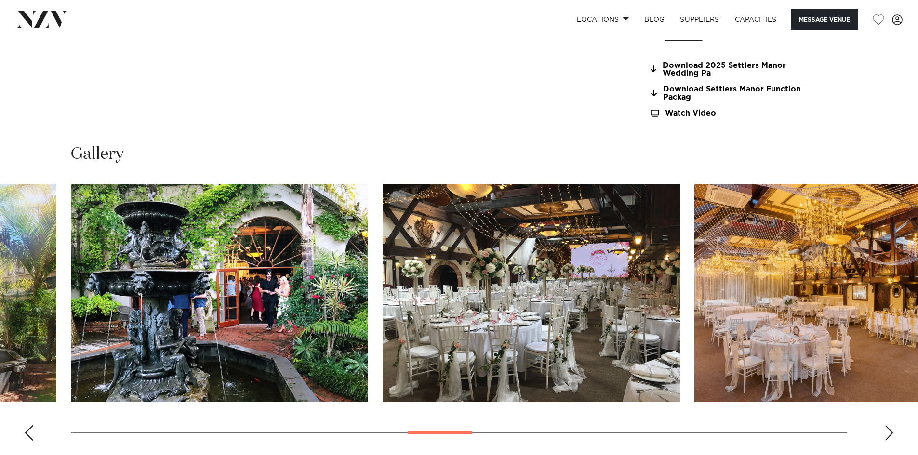
click at [885, 431] on div "Next slide" at bounding box center [889, 432] width 10 height 15
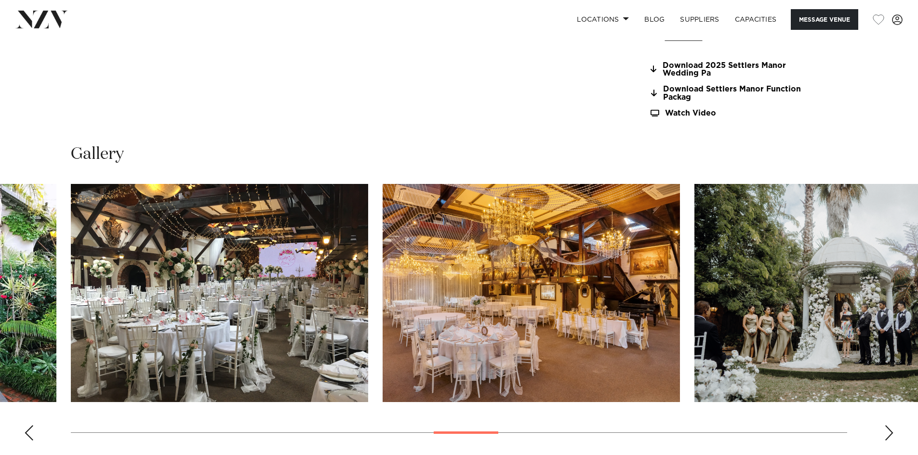
click at [885, 431] on div "Next slide" at bounding box center [889, 432] width 10 height 15
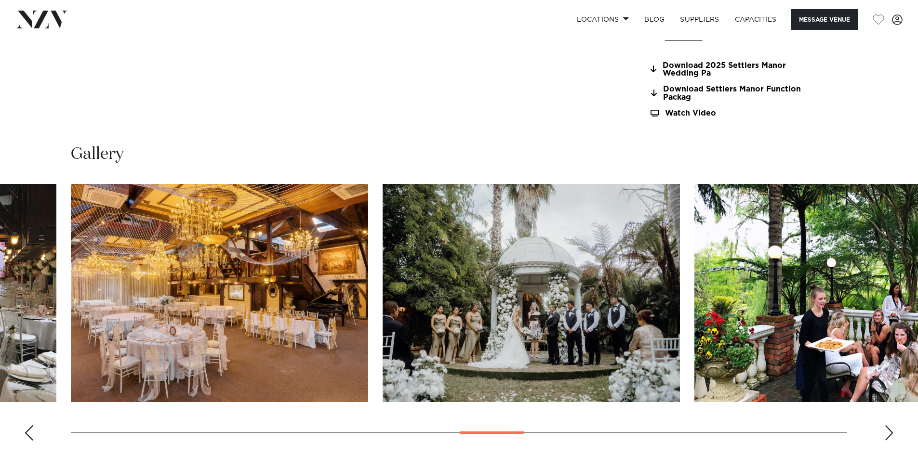
click at [885, 431] on div "Next slide" at bounding box center [889, 432] width 10 height 15
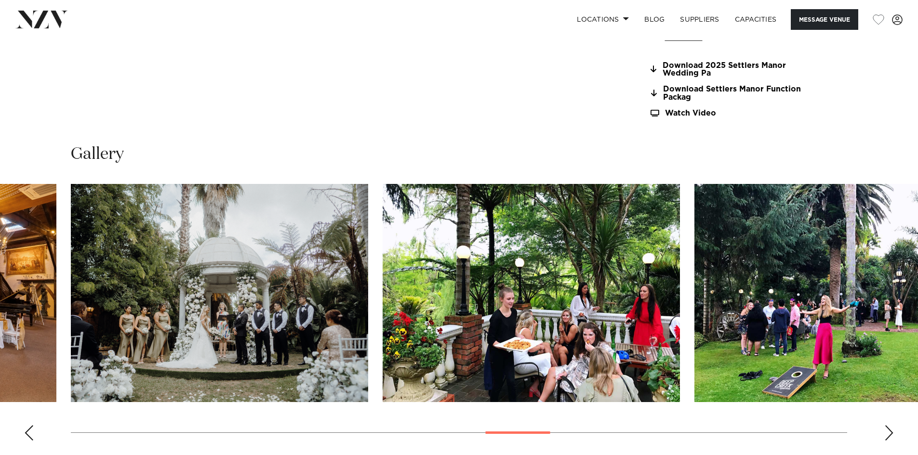
click at [885, 431] on div "Next slide" at bounding box center [889, 432] width 10 height 15
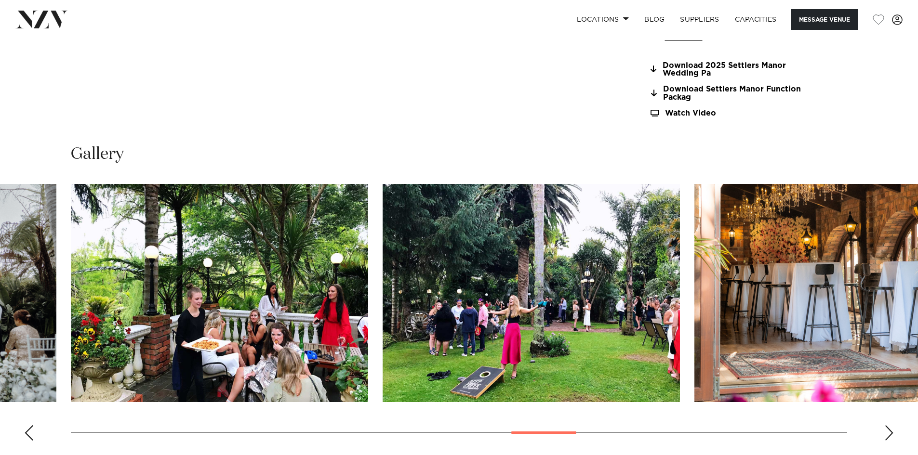
click at [885, 431] on div "Next slide" at bounding box center [889, 432] width 10 height 15
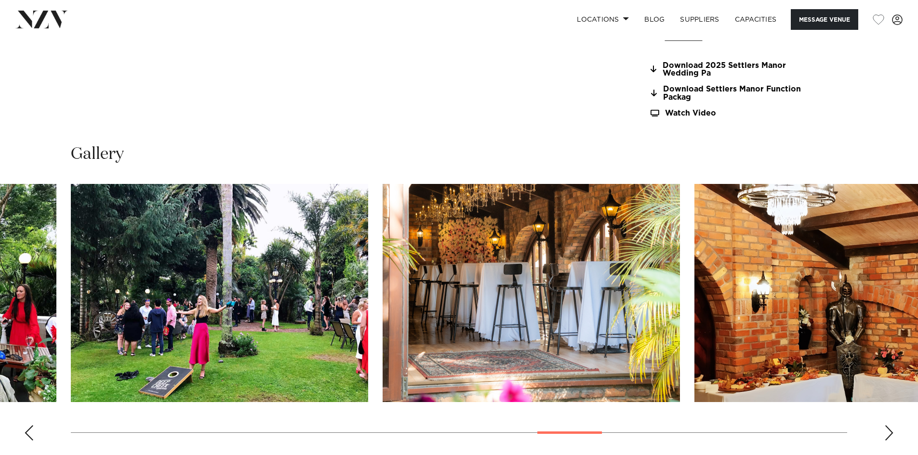
click at [885, 431] on div "Next slide" at bounding box center [889, 432] width 10 height 15
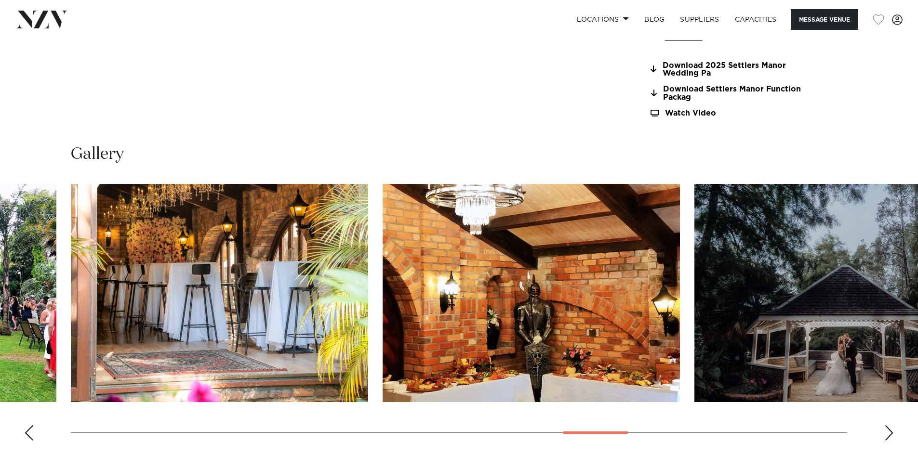
click at [885, 431] on div "Next slide" at bounding box center [889, 432] width 10 height 15
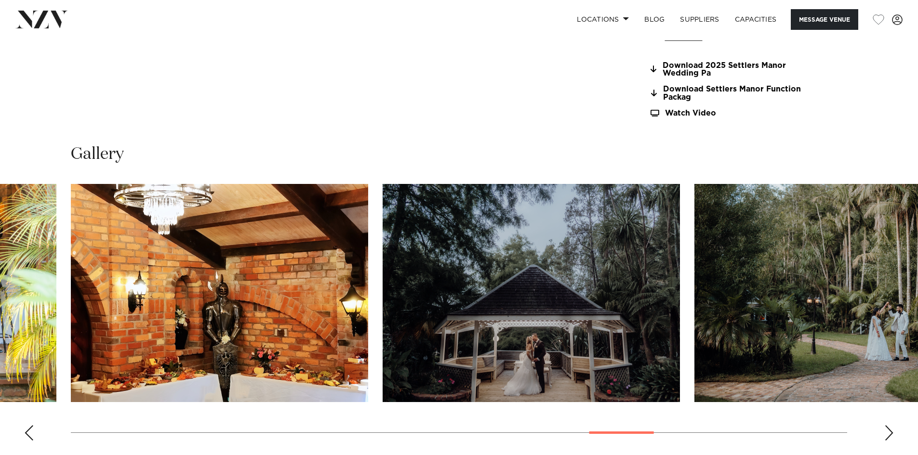
click at [885, 431] on div "Next slide" at bounding box center [889, 432] width 10 height 15
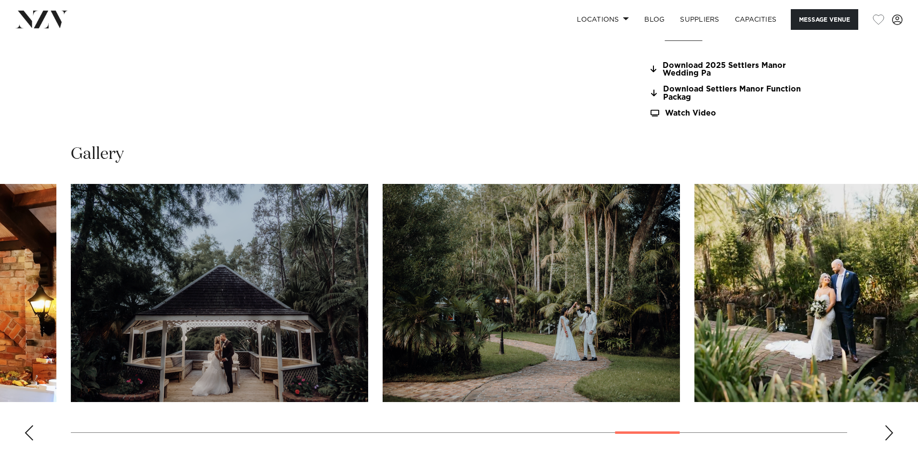
click at [885, 431] on div "Next slide" at bounding box center [889, 432] width 10 height 15
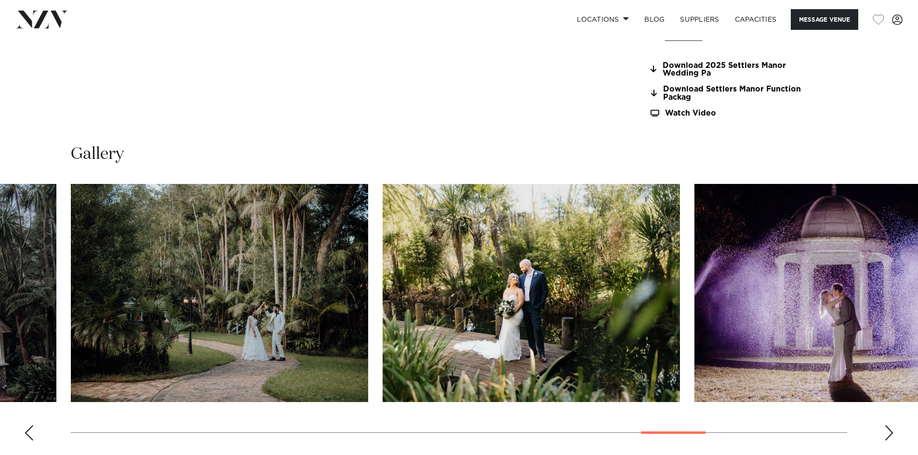
click at [888, 428] on div "Next slide" at bounding box center [889, 432] width 10 height 15
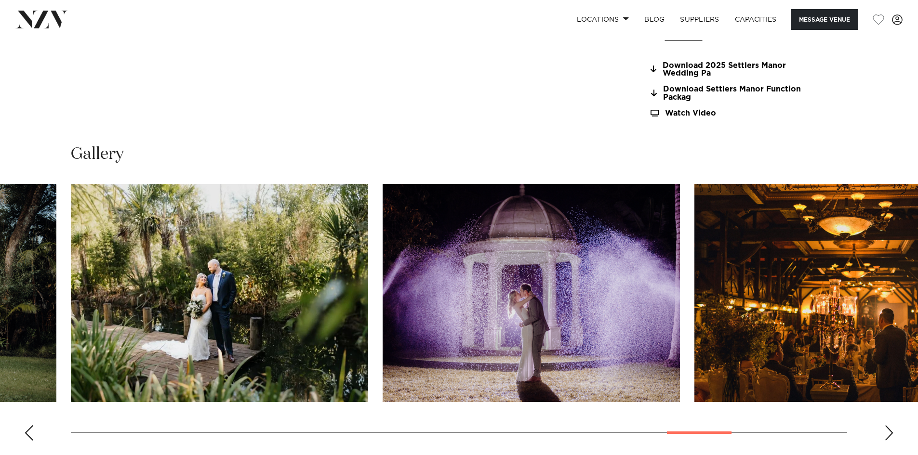
click at [888, 428] on div "Next slide" at bounding box center [889, 432] width 10 height 15
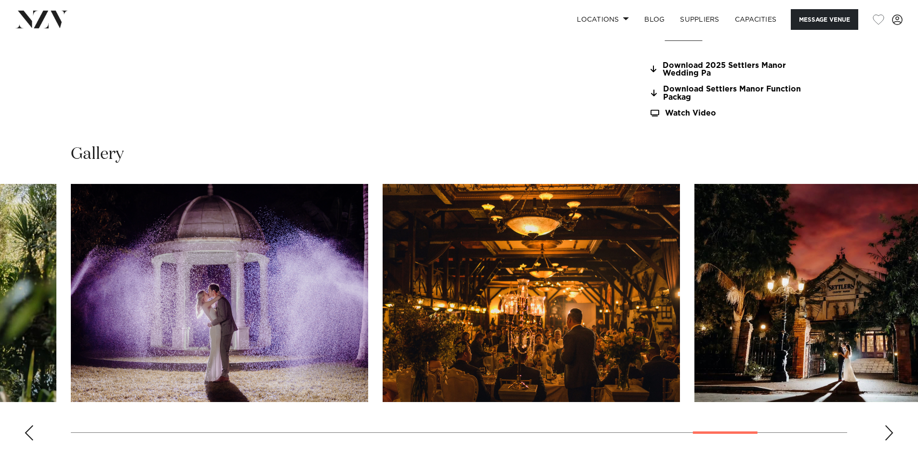
click at [888, 428] on div "Next slide" at bounding box center [889, 432] width 10 height 15
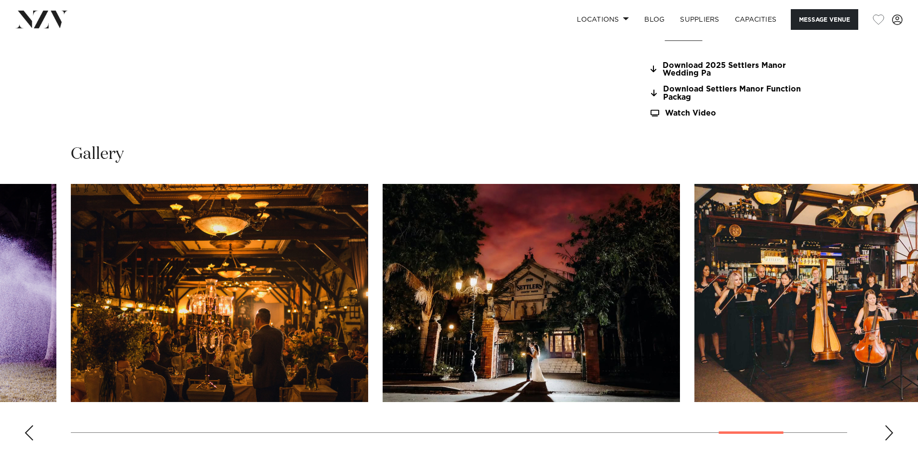
click at [888, 428] on div "Next slide" at bounding box center [889, 432] width 10 height 15
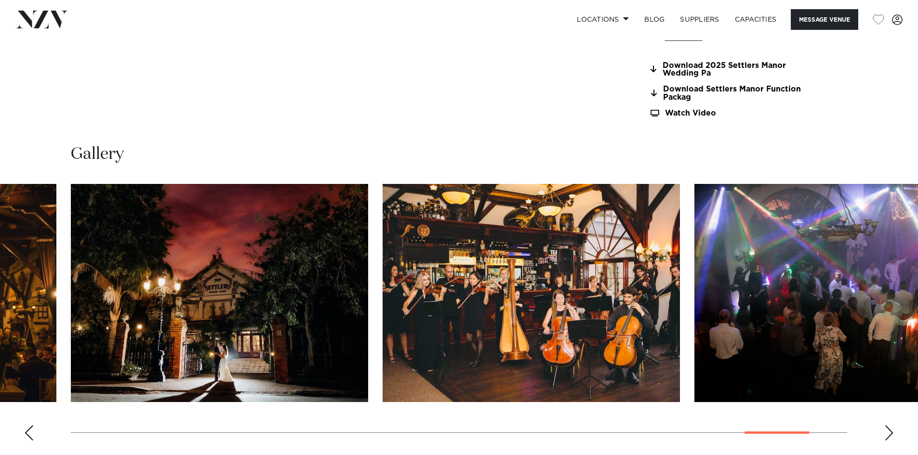
click at [888, 428] on div "Next slide" at bounding box center [889, 432] width 10 height 15
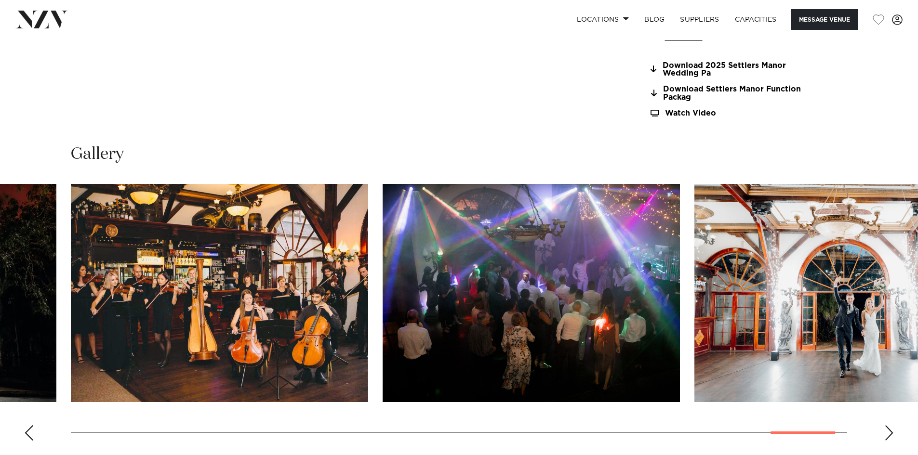
click at [888, 428] on div "Next slide" at bounding box center [889, 432] width 10 height 15
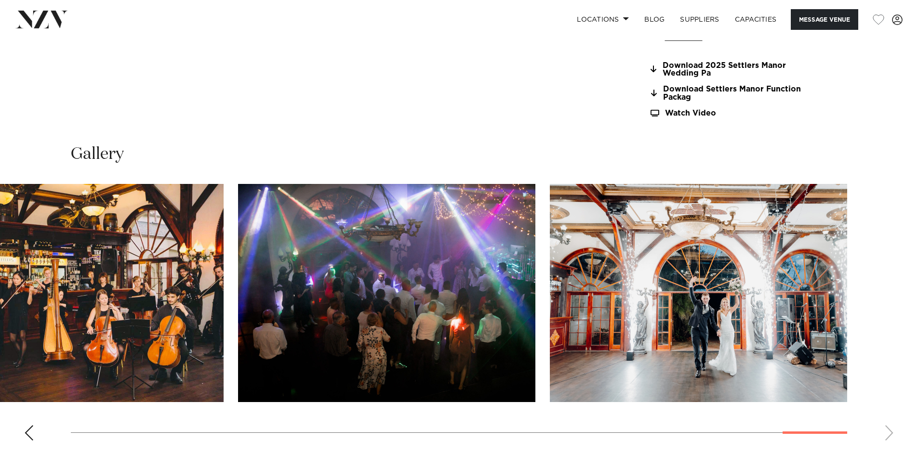
click at [888, 428] on swiper-container at bounding box center [459, 316] width 918 height 265
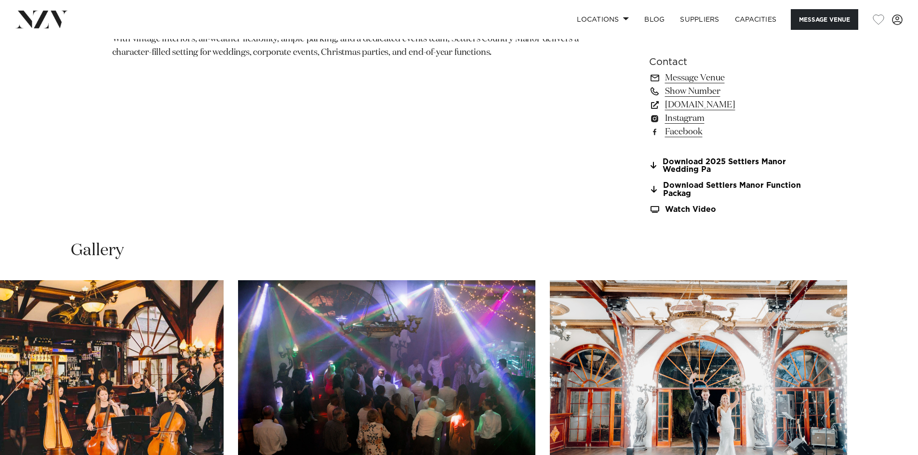
scroll to position [1012, 0]
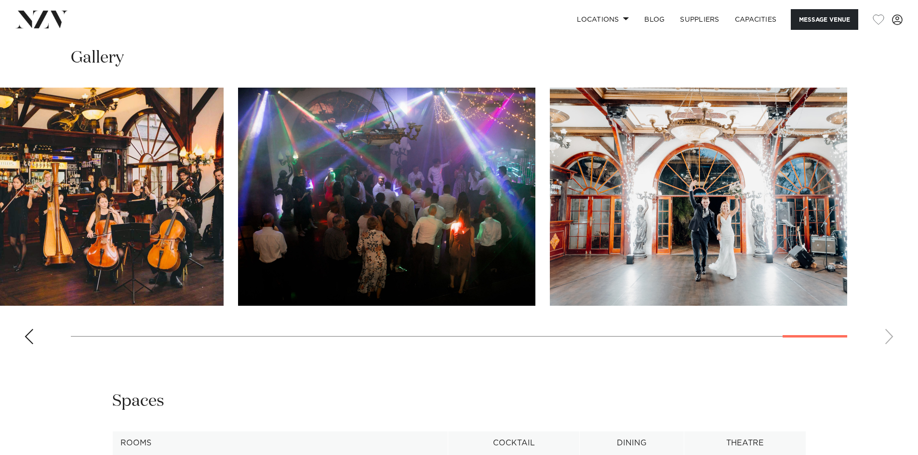
click at [278, 238] on img "29 / 30" at bounding box center [386, 197] width 297 height 218
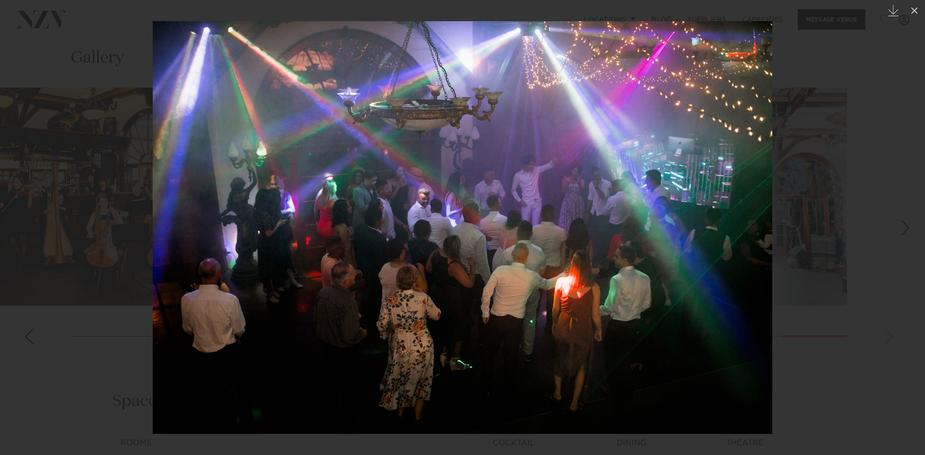
click at [302, 170] on img at bounding box center [463, 227] width 620 height 413
click at [860, 51] on div at bounding box center [462, 227] width 925 height 455
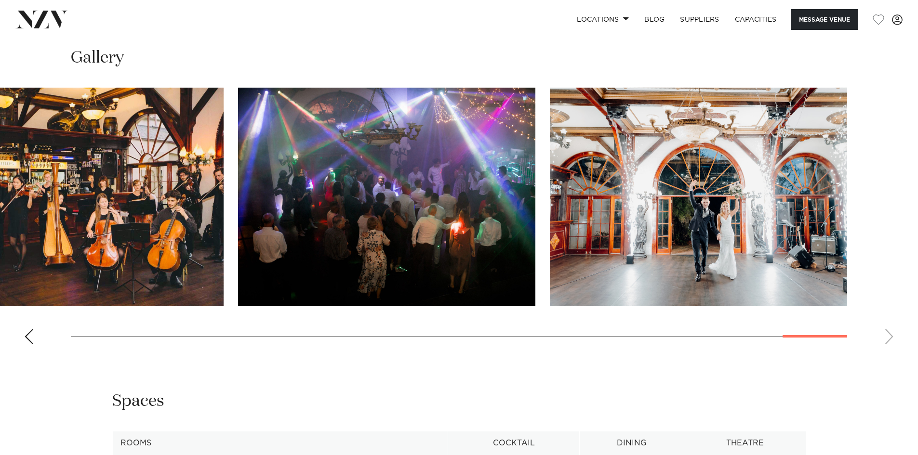
click at [27, 333] on div "Previous slide" at bounding box center [29, 336] width 10 height 15
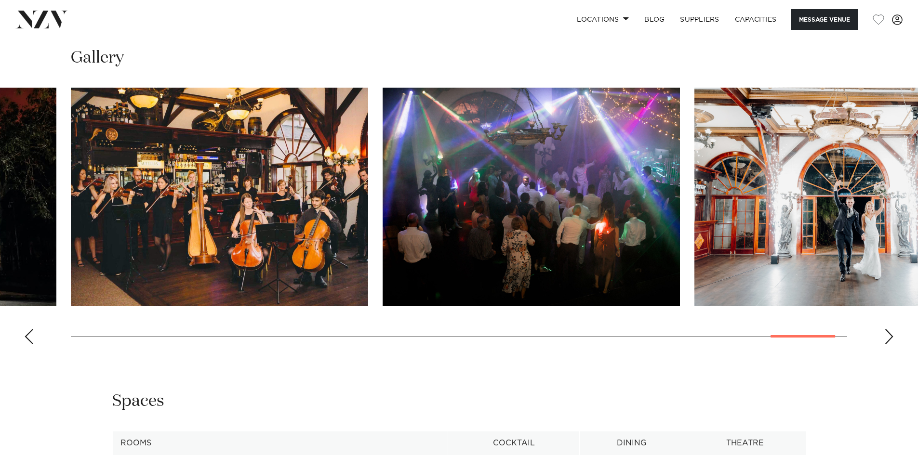
click at [27, 333] on div "Previous slide" at bounding box center [29, 336] width 10 height 15
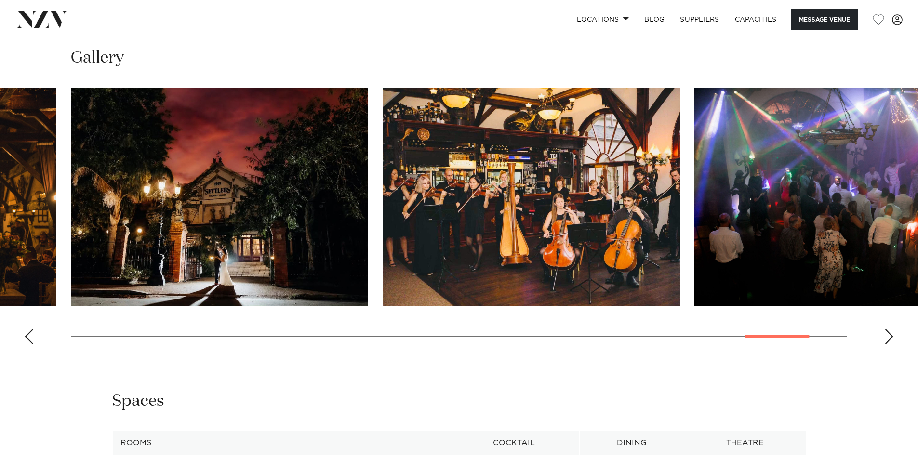
click at [27, 333] on div "Previous slide" at bounding box center [29, 336] width 10 height 15
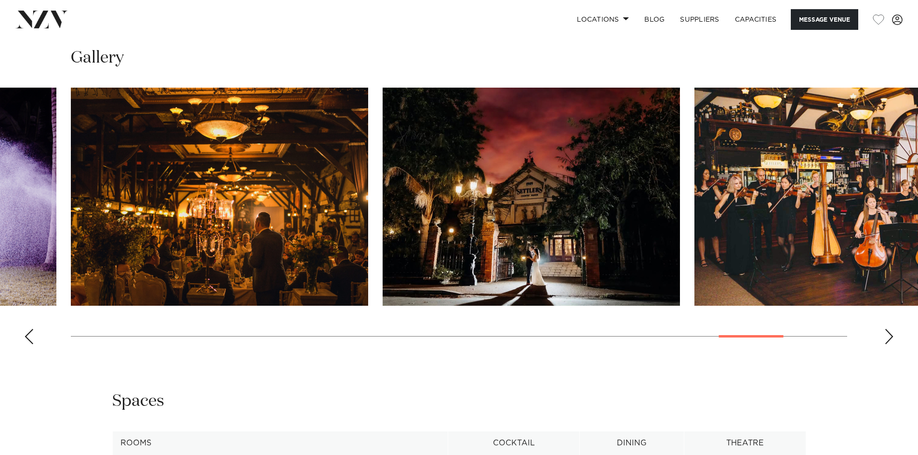
click at [27, 333] on div "Previous slide" at bounding box center [29, 336] width 10 height 15
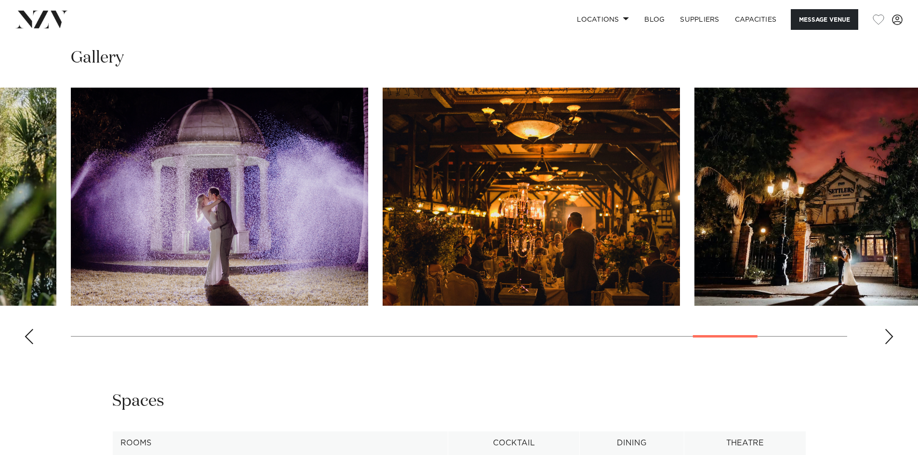
click at [27, 333] on div "Previous slide" at bounding box center [29, 336] width 10 height 15
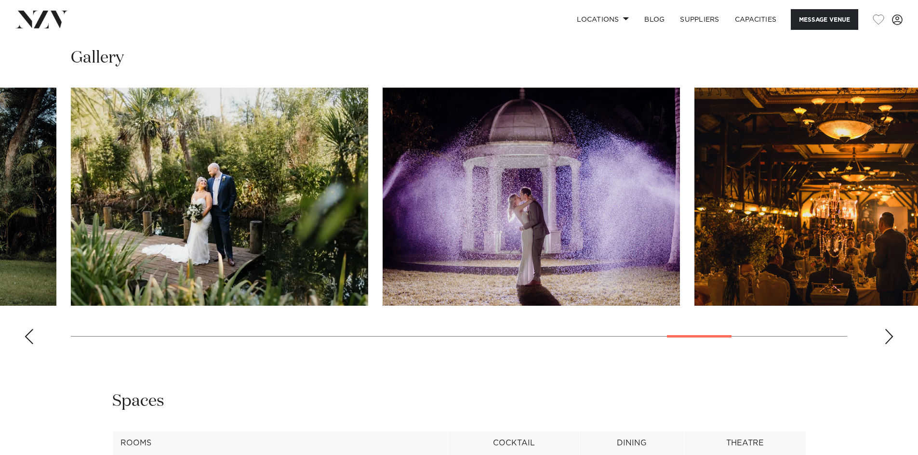
click at [27, 333] on div "Previous slide" at bounding box center [29, 336] width 10 height 15
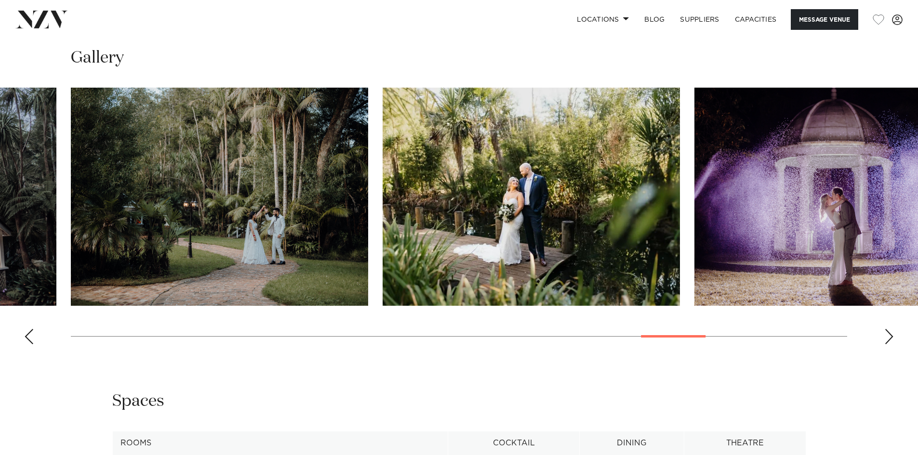
click at [27, 333] on div "Previous slide" at bounding box center [29, 336] width 10 height 15
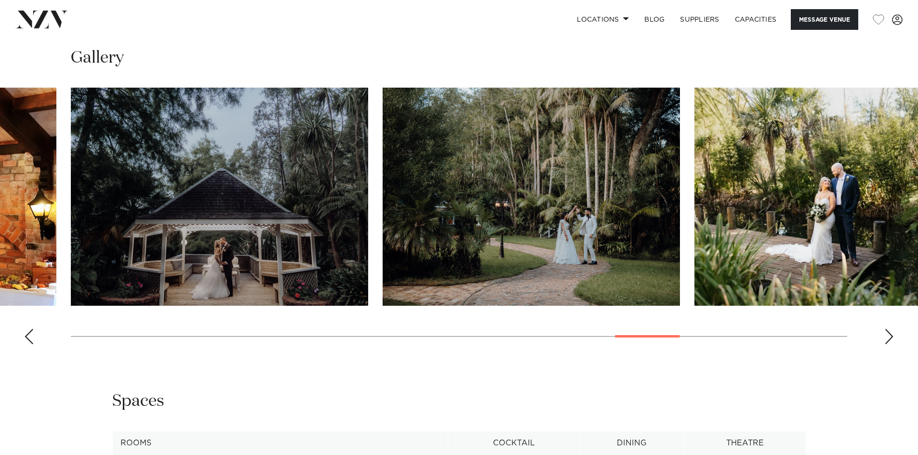
click at [27, 333] on div "Previous slide" at bounding box center [29, 336] width 10 height 15
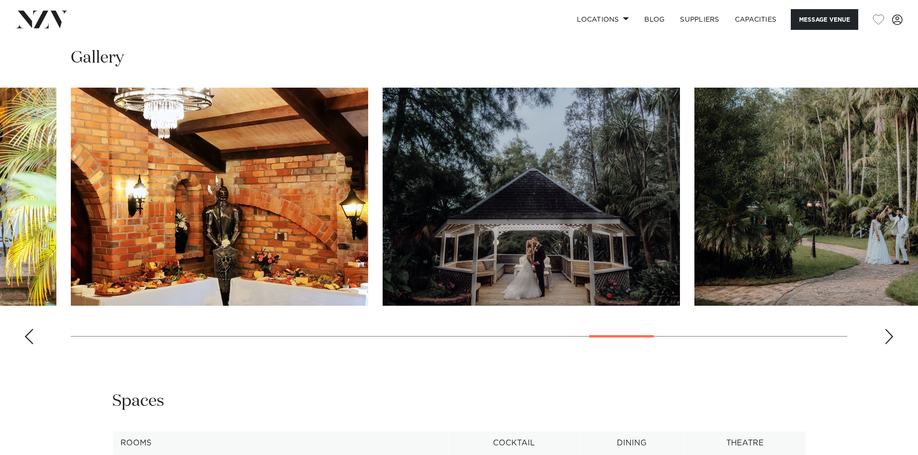
click at [27, 333] on div "Previous slide" at bounding box center [29, 336] width 10 height 15
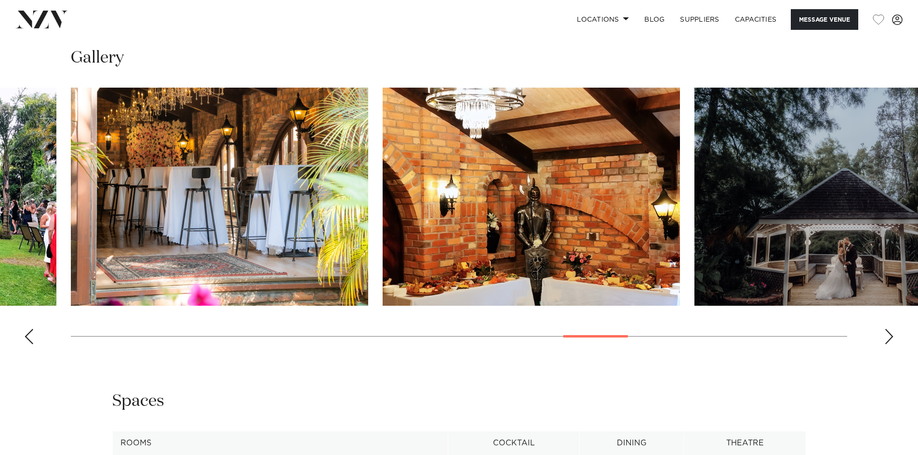
click at [27, 333] on div "Previous slide" at bounding box center [29, 336] width 10 height 15
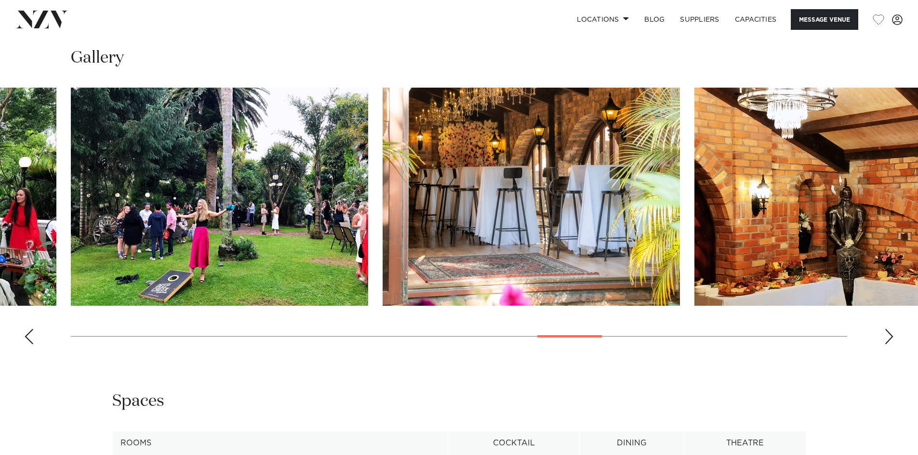
click at [27, 333] on div "Previous slide" at bounding box center [29, 336] width 10 height 15
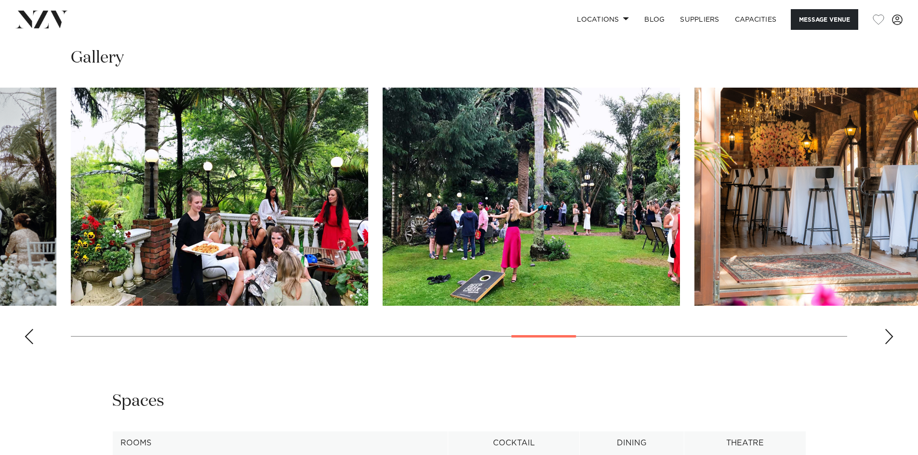
click at [27, 333] on div "Previous slide" at bounding box center [29, 336] width 10 height 15
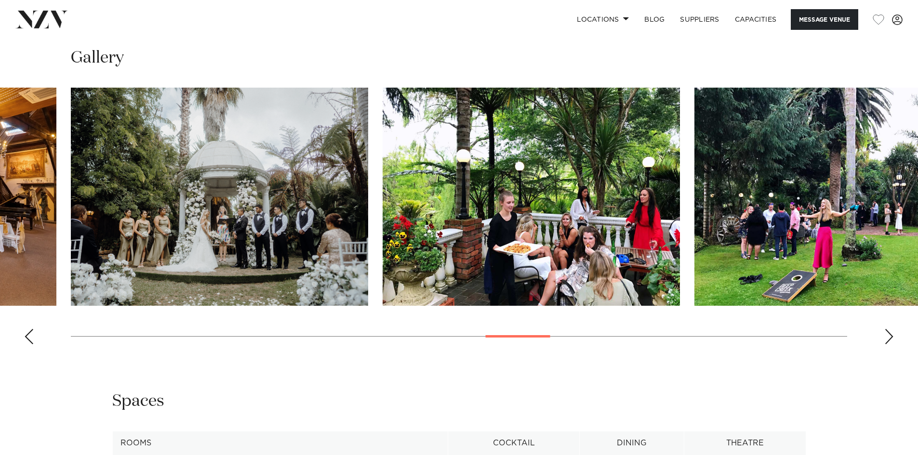
click at [27, 333] on div "Previous slide" at bounding box center [29, 336] width 10 height 15
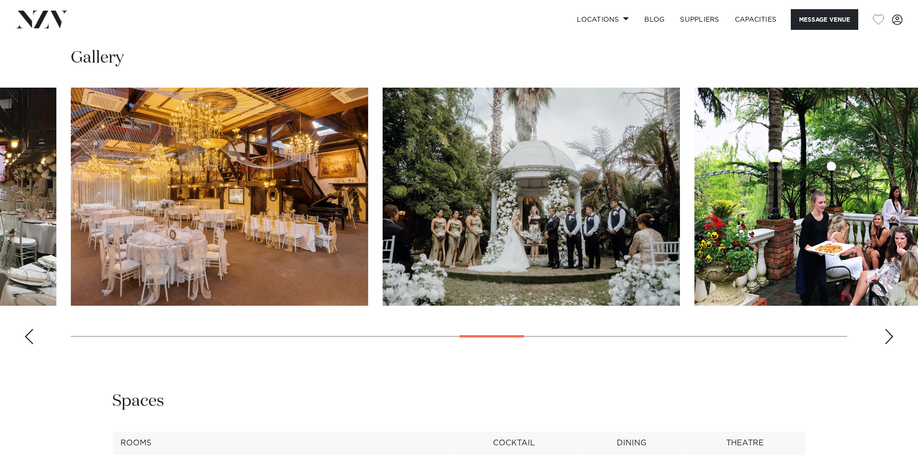
click at [27, 333] on div "Previous slide" at bounding box center [29, 336] width 10 height 15
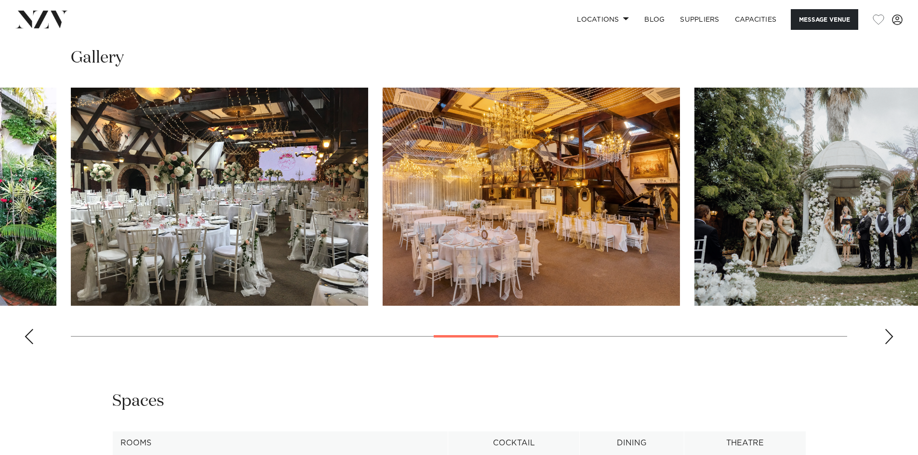
click at [30, 336] on div "Previous slide" at bounding box center [29, 336] width 10 height 15
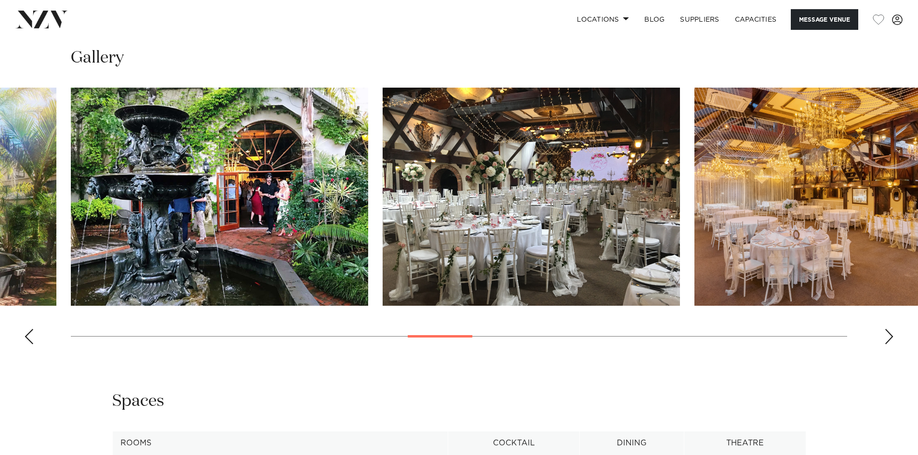
click at [30, 336] on div "Previous slide" at bounding box center [29, 336] width 10 height 15
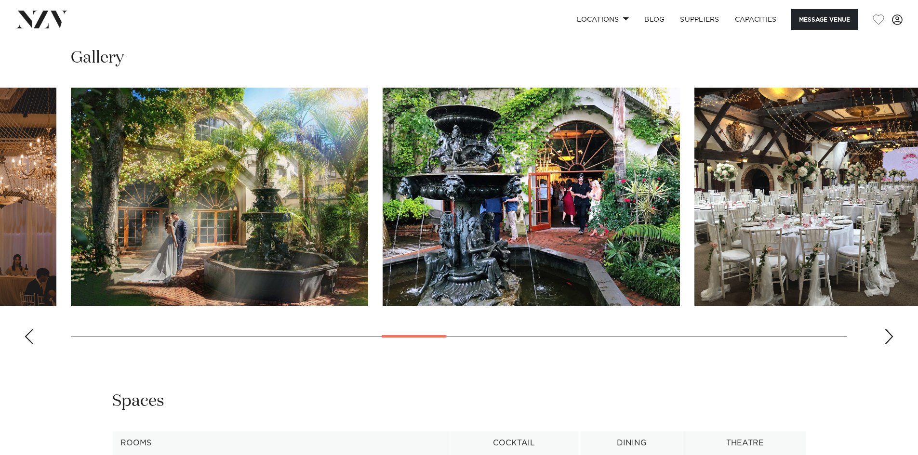
click at [30, 336] on div "Previous slide" at bounding box center [29, 336] width 10 height 15
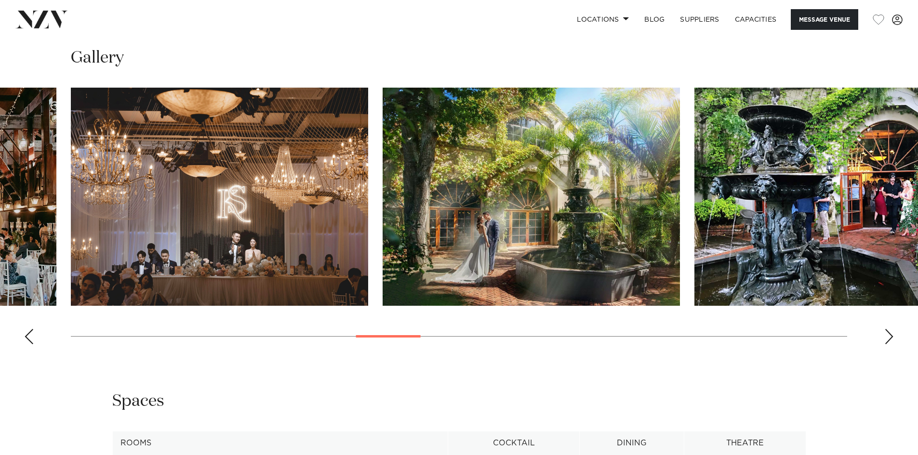
click at [30, 336] on div "Previous slide" at bounding box center [29, 336] width 10 height 15
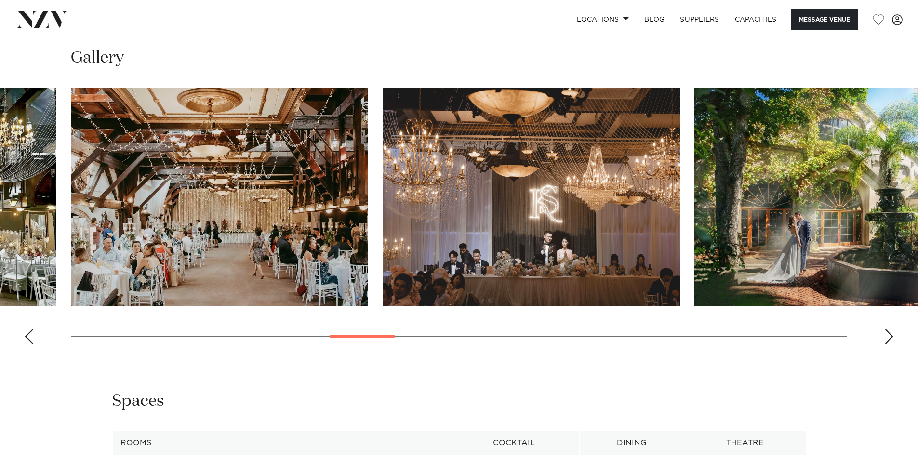
click at [30, 336] on div "Previous slide" at bounding box center [29, 336] width 10 height 15
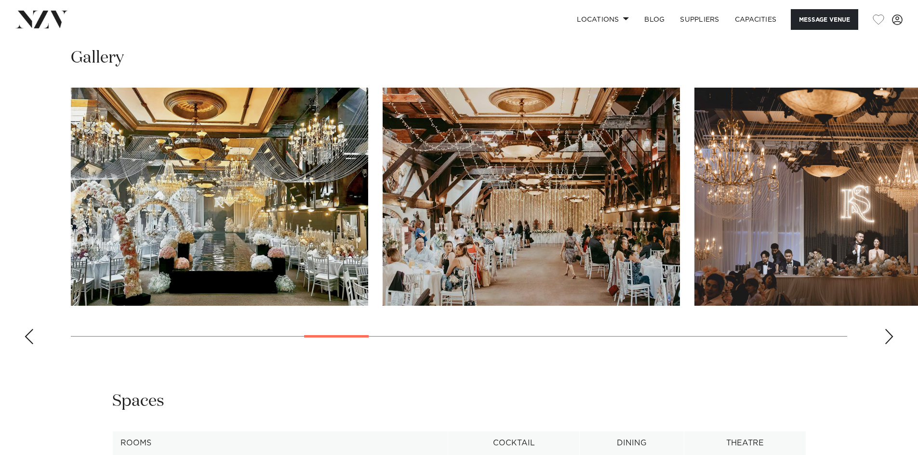
click at [30, 336] on div "Previous slide" at bounding box center [29, 336] width 10 height 15
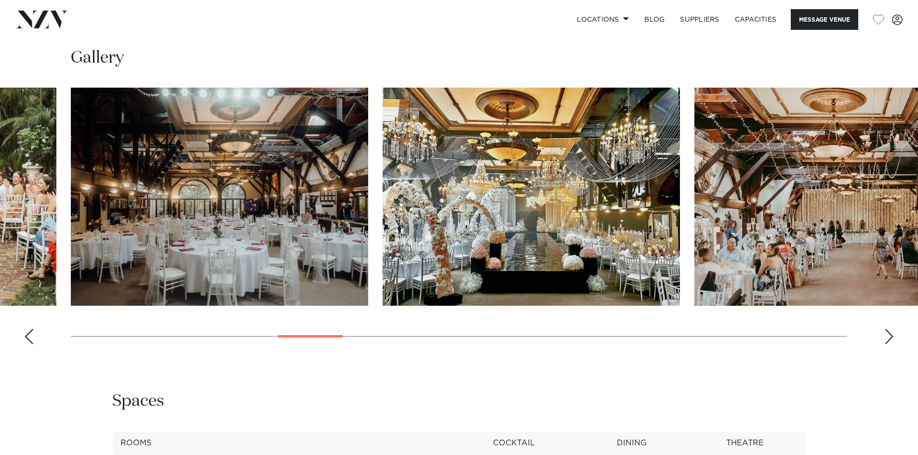
click at [30, 336] on div "Previous slide" at bounding box center [29, 336] width 10 height 15
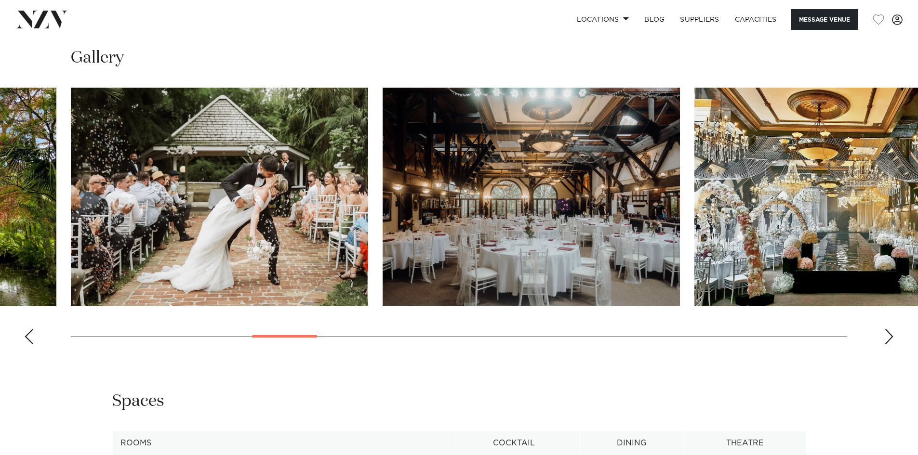
click at [30, 336] on div "Previous slide" at bounding box center [29, 336] width 10 height 15
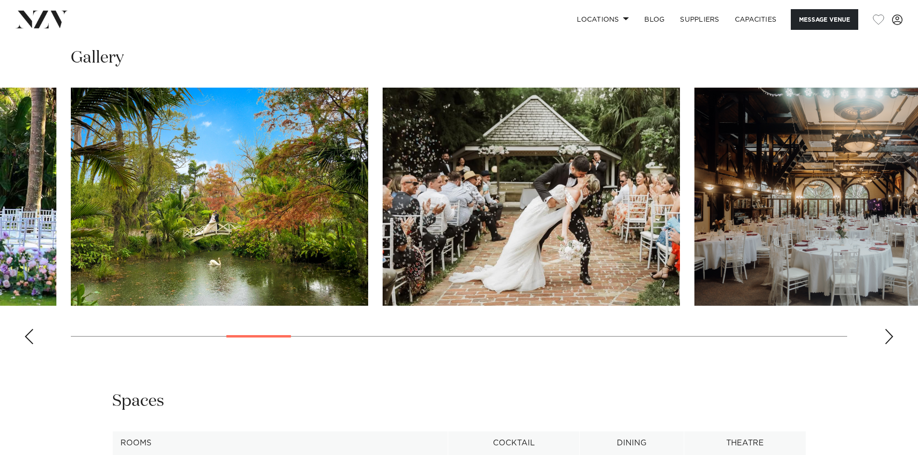
click at [30, 336] on div "Previous slide" at bounding box center [29, 336] width 10 height 15
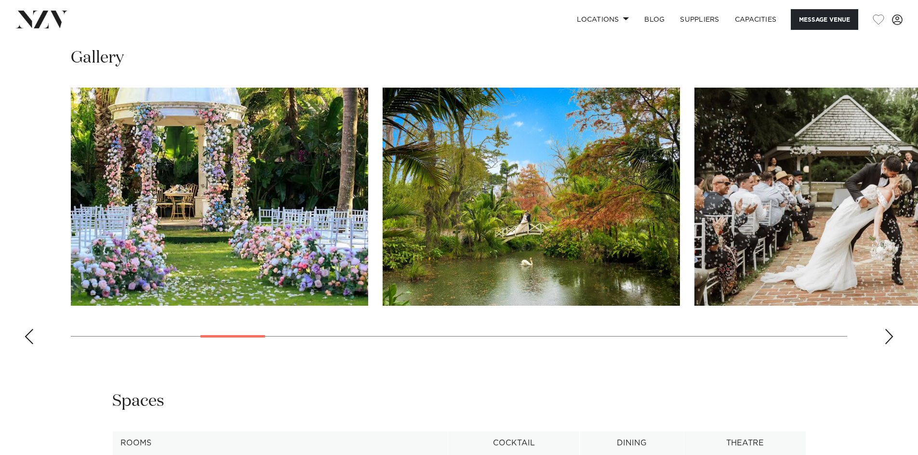
click at [30, 336] on div "Previous slide" at bounding box center [29, 336] width 10 height 15
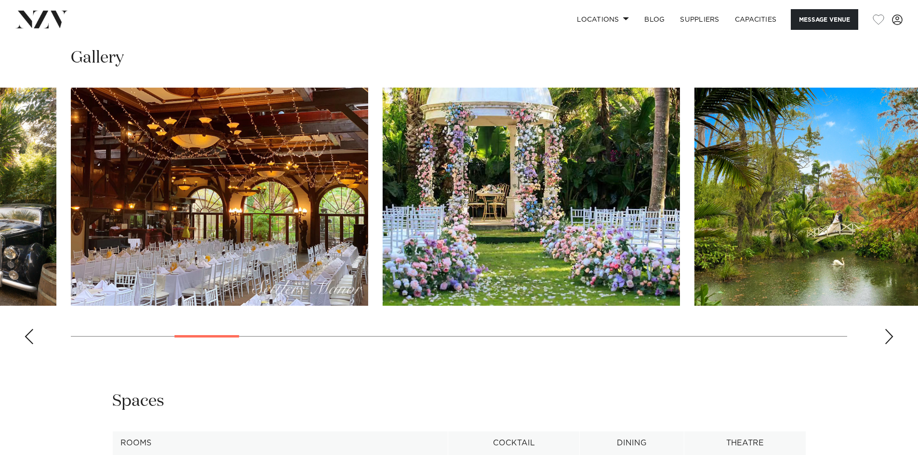
click at [30, 336] on div "Previous slide" at bounding box center [29, 336] width 10 height 15
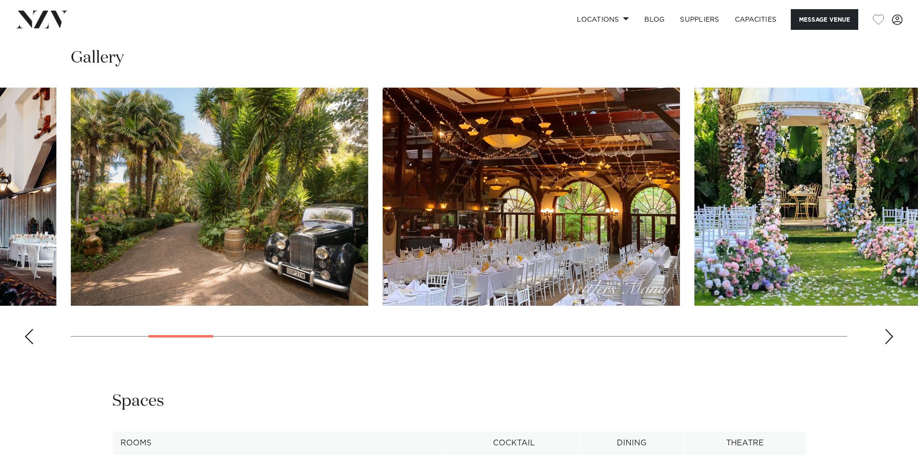
click at [30, 337] on div "Previous slide" at bounding box center [29, 336] width 10 height 15
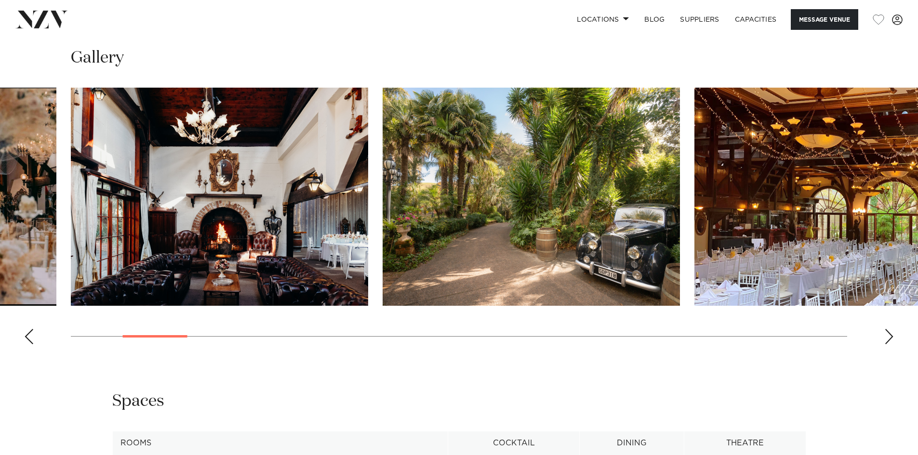
click at [30, 337] on div "Previous slide" at bounding box center [29, 336] width 10 height 15
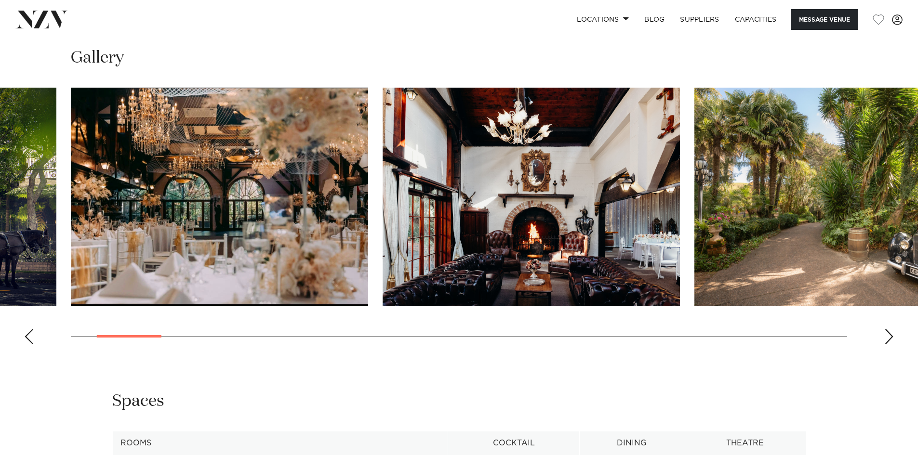
click at [542, 220] on img "3 / 30" at bounding box center [531, 197] width 297 height 218
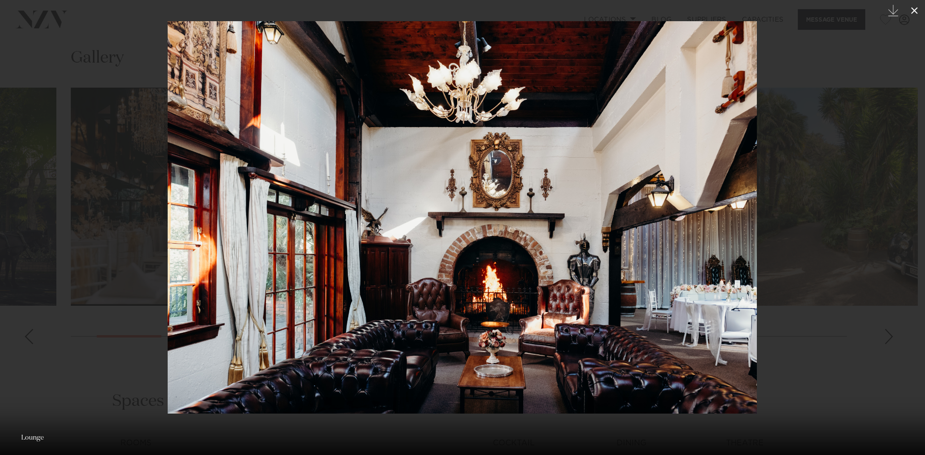
click at [913, 10] on icon at bounding box center [915, 11] width 12 height 12
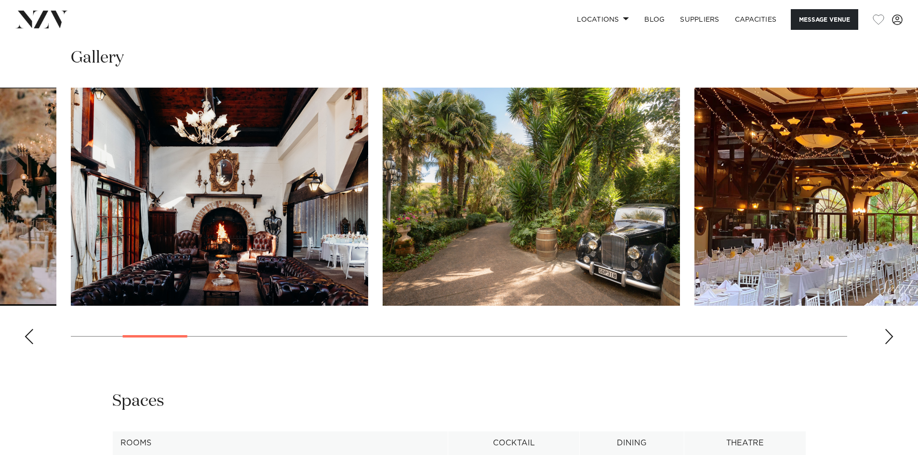
click at [36, 340] on swiper-container at bounding box center [459, 220] width 918 height 265
click at [28, 335] on div "Previous slide" at bounding box center [29, 336] width 10 height 15
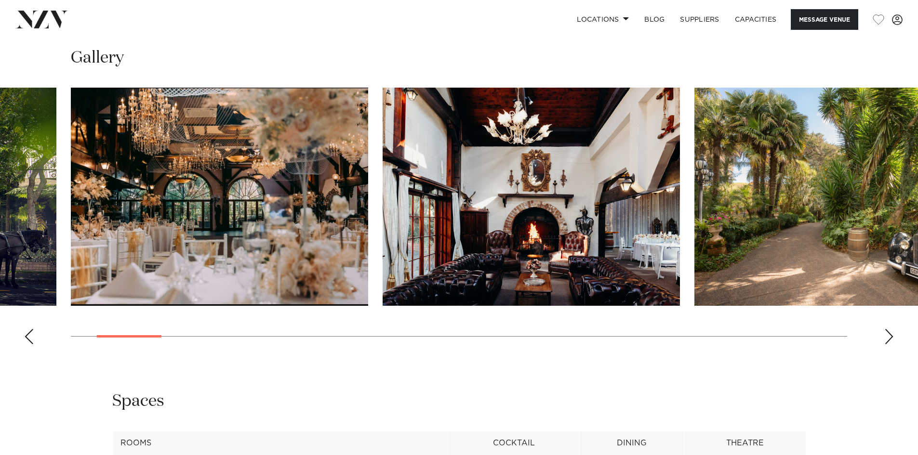
click at [28, 335] on div "Previous slide" at bounding box center [29, 336] width 10 height 15
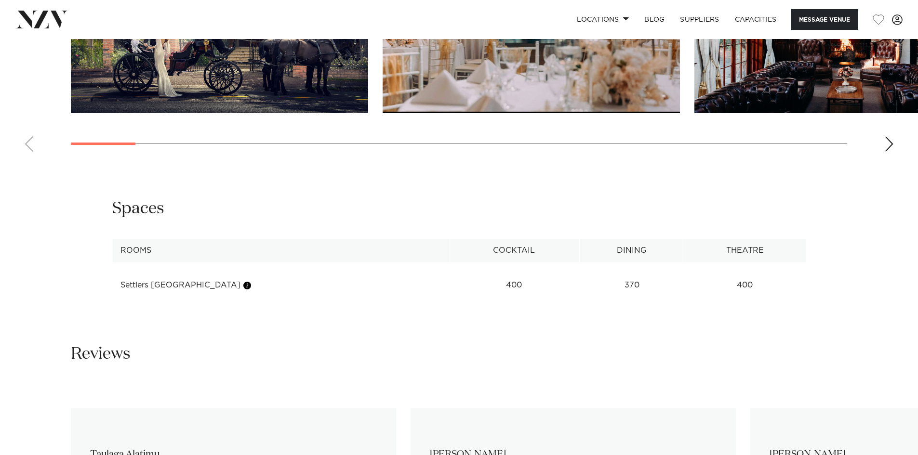
scroll to position [1012, 0]
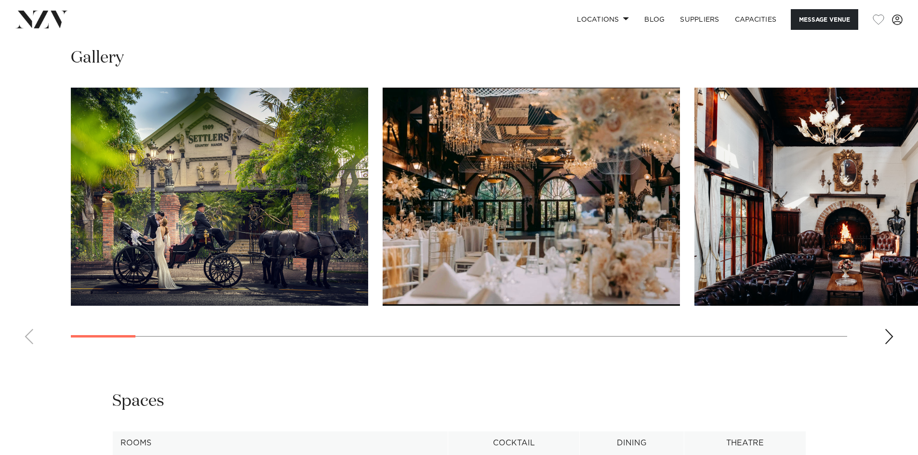
click at [196, 239] on img "1 / 30" at bounding box center [219, 197] width 297 height 218
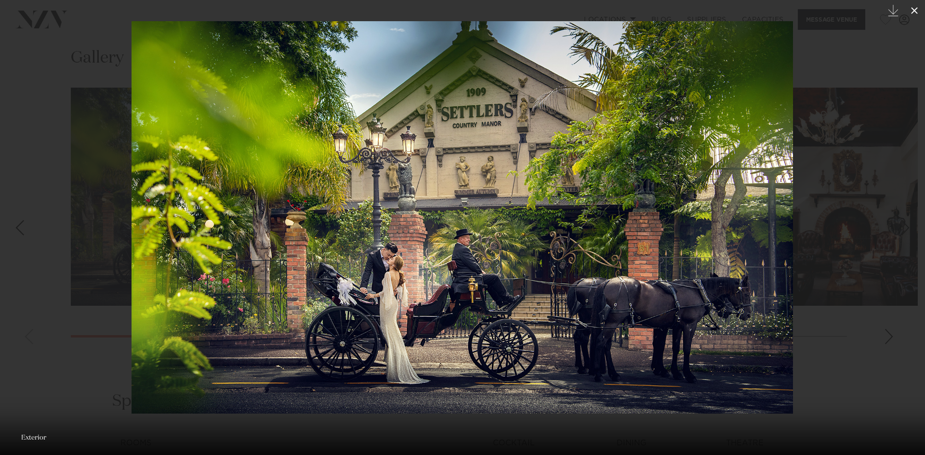
click at [912, 9] on icon at bounding box center [915, 11] width 12 height 12
